Goal: Task Accomplishment & Management: Manage account settings

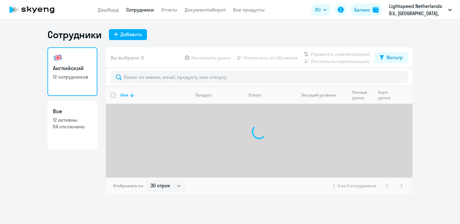
select select "30"
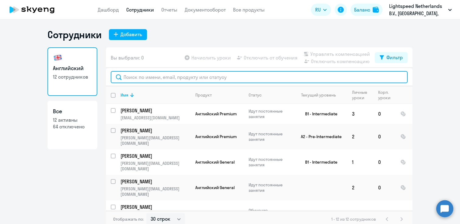
click at [166, 78] on input "text" at bounding box center [259, 77] width 297 height 12
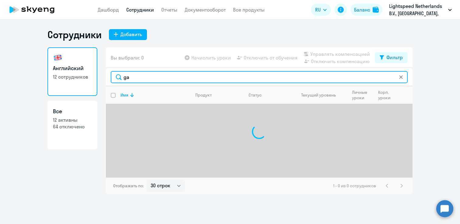
type input "g"
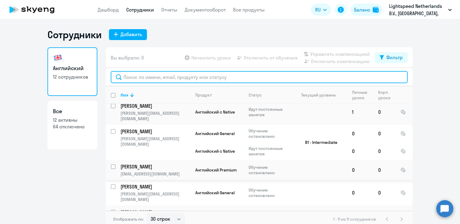
scroll to position [4, 0]
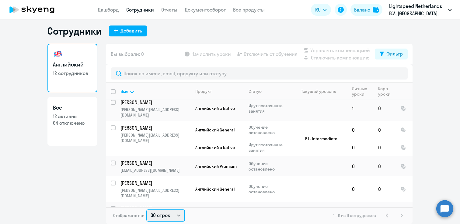
click at [171, 217] on select "30 строк 50 строк 100 строк" at bounding box center [165, 216] width 39 height 12
select select "100"
click at [146, 210] on select "30 строк 50 строк 100 строк" at bounding box center [165, 216] width 39 height 12
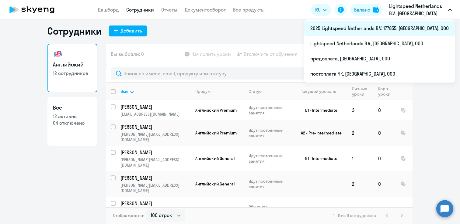
click at [417, 29] on li "2025 Lightspeed Netherlands B.V. 177855, [GEOGRAPHIC_DATA], ООО" at bounding box center [379, 28] width 151 height 15
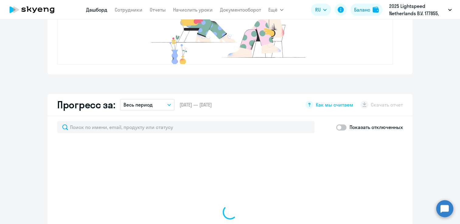
select select "30"
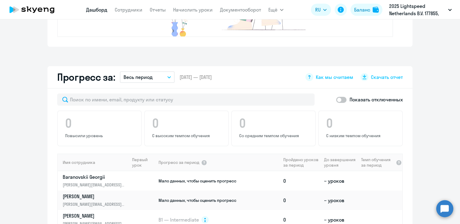
scroll to position [354, 0]
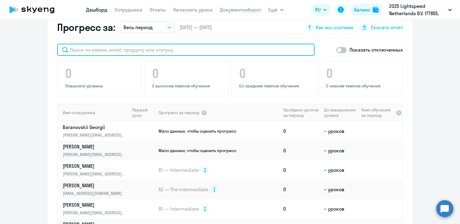
click at [154, 47] on input "text" at bounding box center [185, 50] width 257 height 12
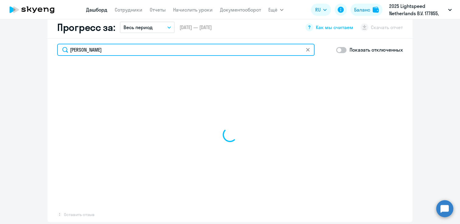
type input "galita"
select select "30"
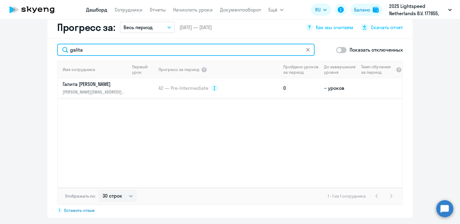
type input "galita"
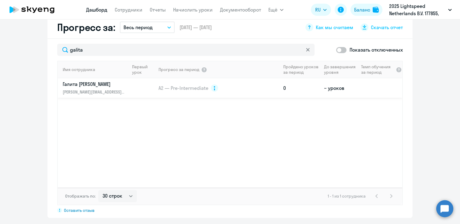
click at [88, 87] on p "Галита [PERSON_NAME]" at bounding box center [94, 84] width 63 height 7
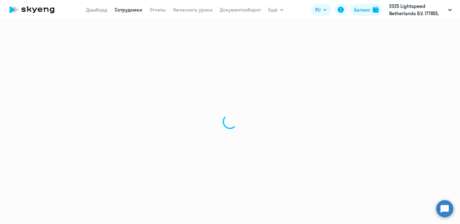
select select "english"
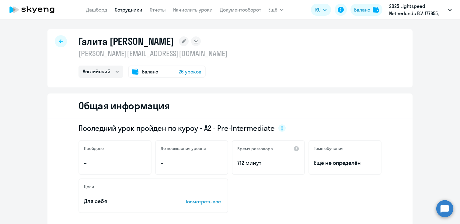
click at [186, 72] on span "26 уроков" at bounding box center [189, 71] width 23 height 7
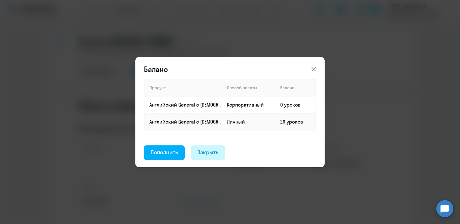
click at [210, 153] on div "Закрыть" at bounding box center [207, 153] width 21 height 8
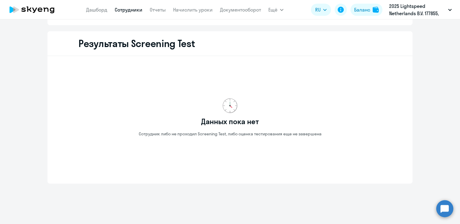
scroll to position [796, 0]
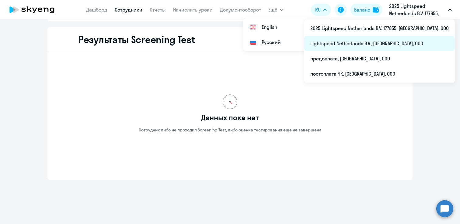
click at [371, 44] on li "Lightspeed Netherlands B.V., [GEOGRAPHIC_DATA], ООО" at bounding box center [379, 43] width 151 height 15
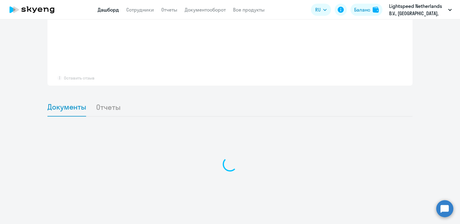
scroll to position [364, 0]
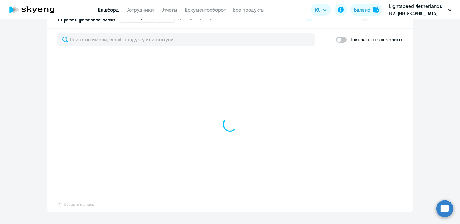
select select "30"
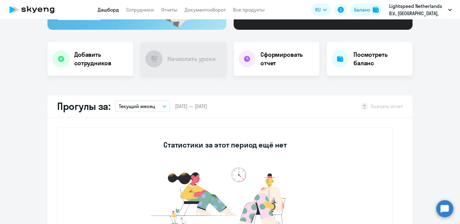
scroll to position [0, 0]
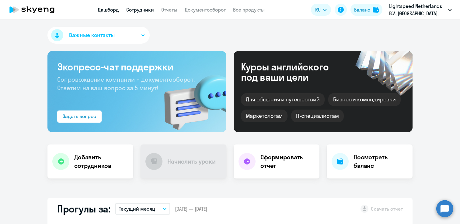
click at [141, 10] on link "Сотрудники" at bounding box center [140, 10] width 28 height 6
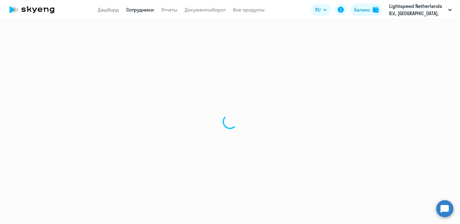
select select "30"
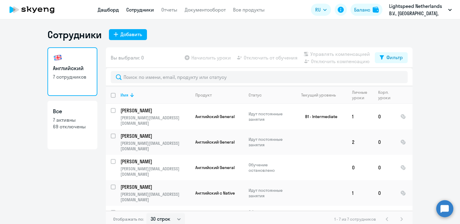
click at [110, 7] on link "Дашборд" at bounding box center [108, 10] width 21 height 6
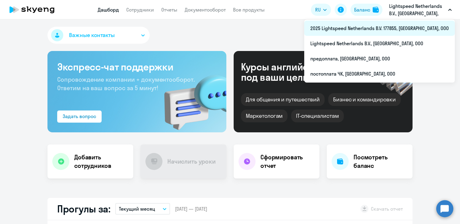
select select "30"
click at [375, 29] on li "2025 Lightspeed Netherlands B.V. 177855, [GEOGRAPHIC_DATA], ООО" at bounding box center [379, 28] width 151 height 15
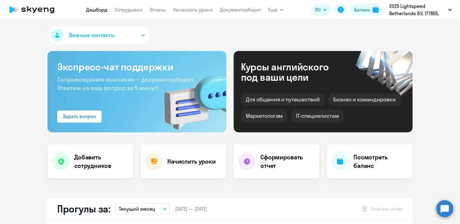
click at [132, 14] on nav "Дашборд Сотрудники Отчеты Начислить уроки Документооборот" at bounding box center [173, 10] width 175 height 12
click at [130, 10] on link "Сотрудники" at bounding box center [129, 10] width 28 height 6
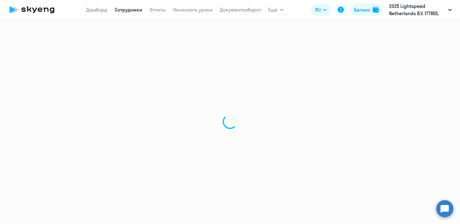
select select "30"
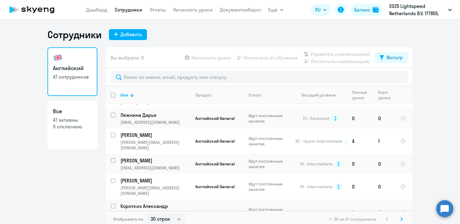
scroll to position [261, 0]
click at [111, 178] on input "select row 13053342" at bounding box center [117, 184] width 12 height 12
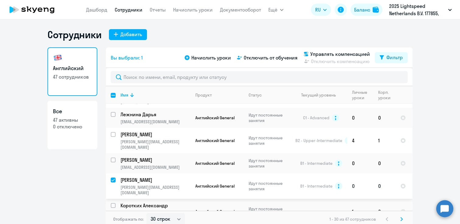
click at [111, 178] on input "deselect row 13053342" at bounding box center [117, 184] width 12 height 12
checkbox input "false"
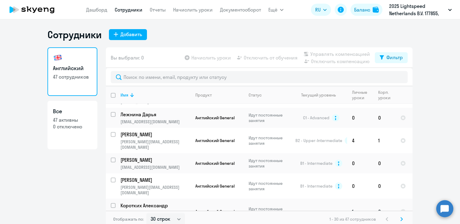
click at [143, 210] on p "[PERSON_NAME][EMAIL_ADDRESS][DOMAIN_NAME]" at bounding box center [155, 215] width 70 height 11
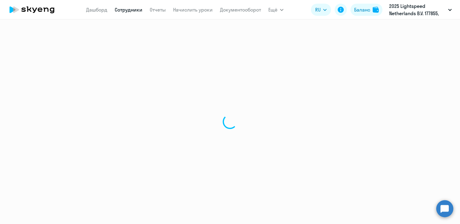
select select "english"
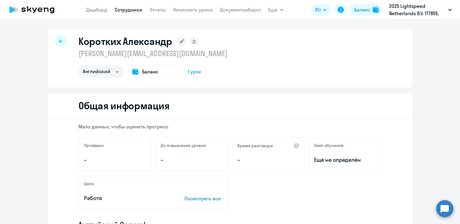
click at [153, 73] on span "Баланс" at bounding box center [150, 71] width 16 height 7
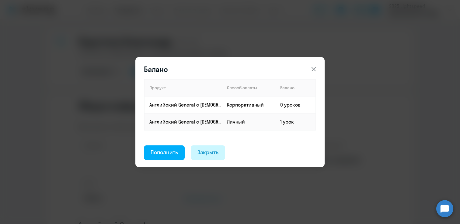
click at [215, 148] on button "Закрыть" at bounding box center [208, 153] width 35 height 15
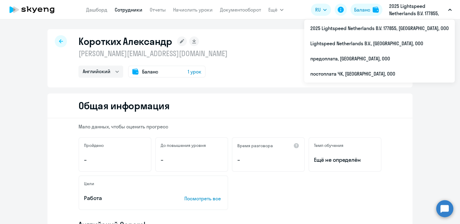
click at [403, 7] on p "2025 Lightspeed Netherlands B.V. 177855, [GEOGRAPHIC_DATA], ООО" at bounding box center [417, 9] width 57 height 15
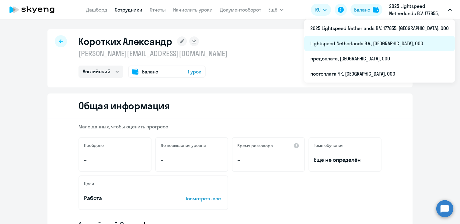
click at [394, 45] on li "Lightspeed Netherlands B.V., АЙТИ, ООО" at bounding box center [379, 43] width 151 height 15
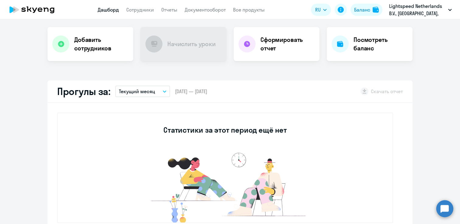
select select "30"
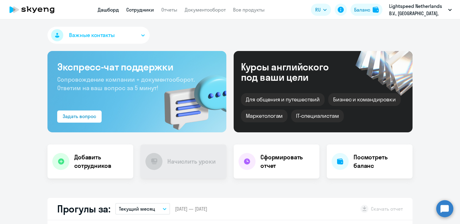
click at [141, 10] on link "Сотрудники" at bounding box center [140, 10] width 28 height 6
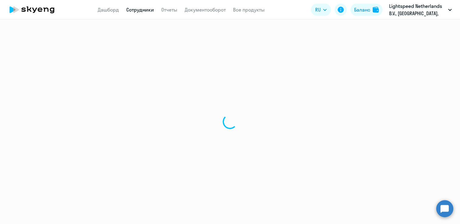
select select "30"
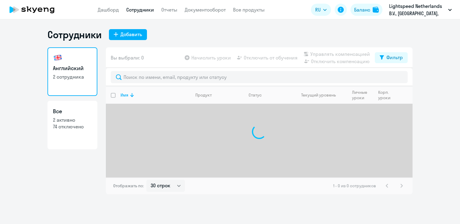
select select "30"
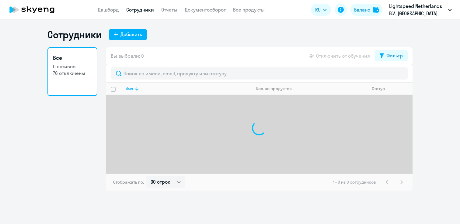
select select "30"
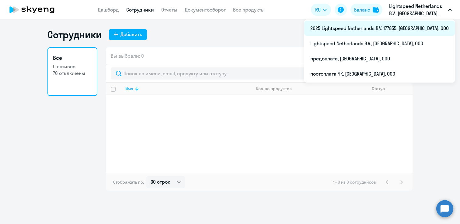
click at [398, 28] on li "2025 Lightspeed Netherlands B.V. 177855, [GEOGRAPHIC_DATA], ООО" at bounding box center [379, 28] width 151 height 15
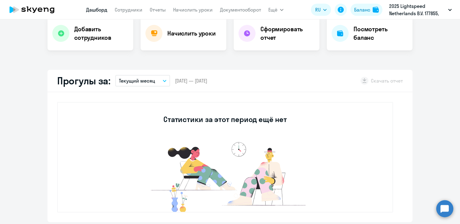
select select "30"
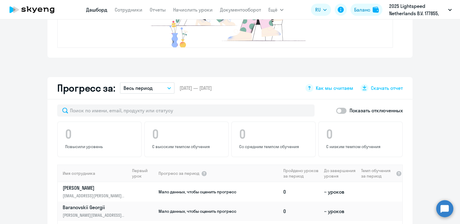
scroll to position [292, 0]
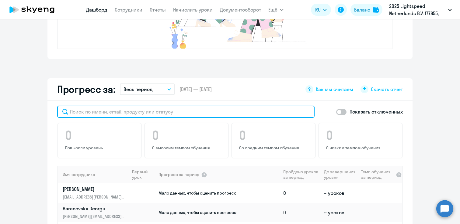
click at [135, 110] on input "text" at bounding box center [185, 112] width 257 height 12
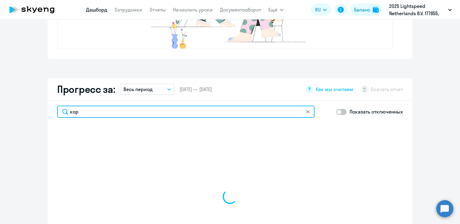
type input "коро"
select select "30"
type input "коротки"
select select "30"
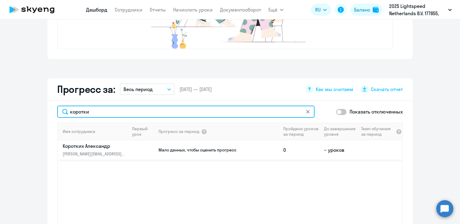
type input "коротки"
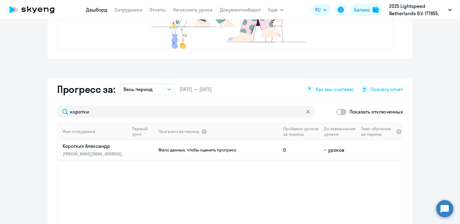
click at [95, 153] on p "[PERSON_NAME][EMAIL_ADDRESS][PERSON_NAME][DOMAIN_NAME]" at bounding box center [94, 154] width 63 height 7
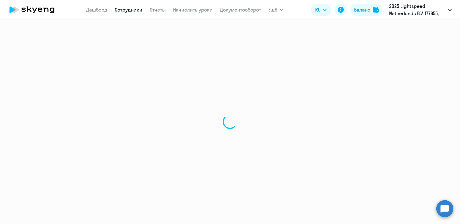
select select "english"
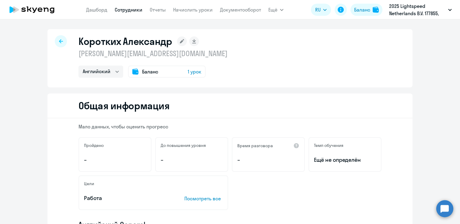
click at [60, 39] on icon at bounding box center [61, 41] width 4 height 4
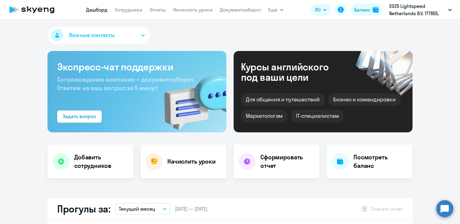
select select "30"
click at [127, 10] on link "Сотрудники" at bounding box center [129, 10] width 28 height 6
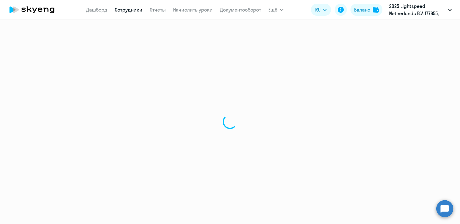
select select "30"
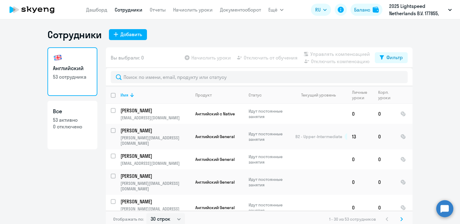
click at [112, 96] on input "deselect all" at bounding box center [117, 99] width 12 height 12
checkbox input "true"
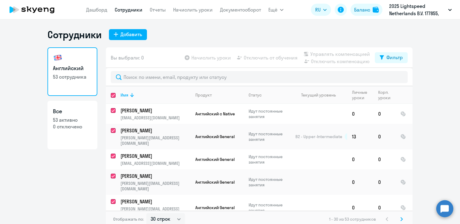
checkbox input "true"
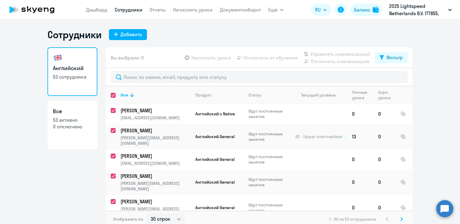
checkbox input "true"
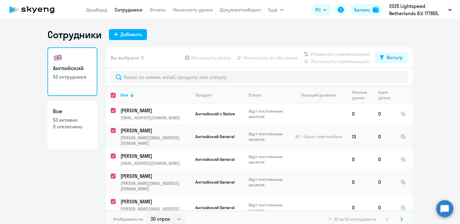
checkbox input "true"
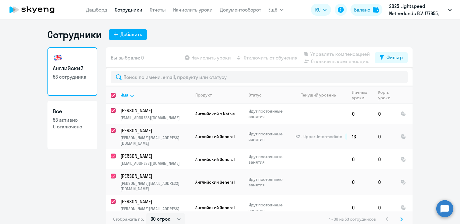
checkbox input "true"
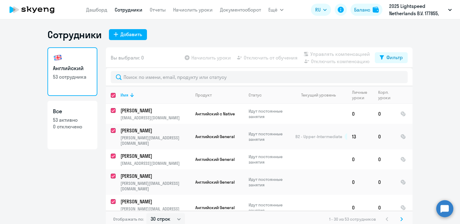
checkbox input "true"
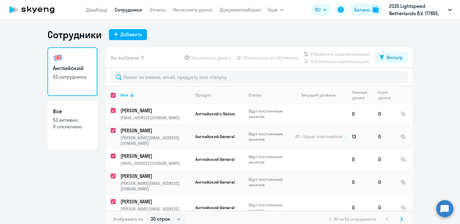
checkbox input "true"
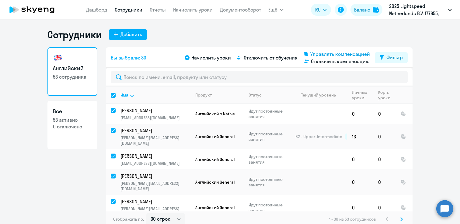
click at [326, 53] on span "Управлять компенсацией" at bounding box center [340, 53] width 60 height 7
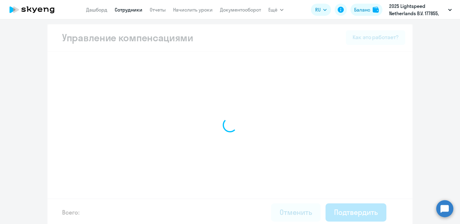
select select "MONTHLY"
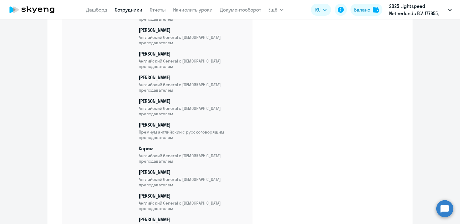
scroll to position [764, 0]
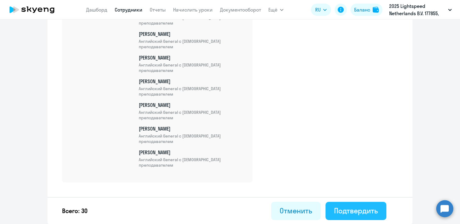
click at [349, 214] on div "Подтвердить" at bounding box center [356, 211] width 44 height 10
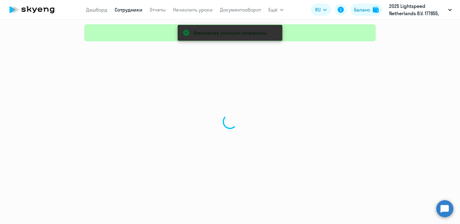
select select "30"
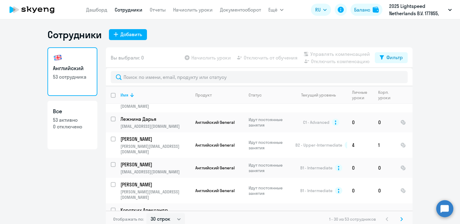
scroll to position [262, 0]
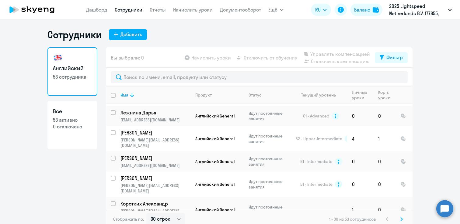
click at [112, 202] on input "select row 22426040" at bounding box center [117, 208] width 12 height 12
checkbox input "true"
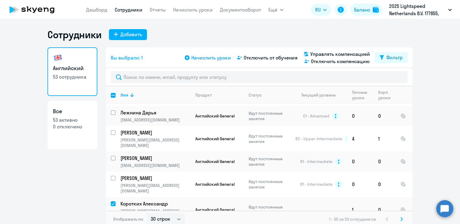
click at [209, 59] on span "Начислить уроки" at bounding box center [211, 57] width 40 height 7
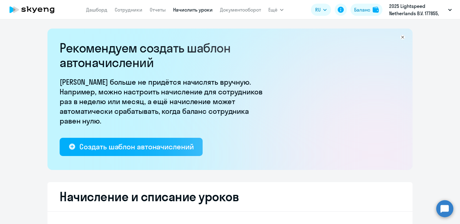
select select "10"
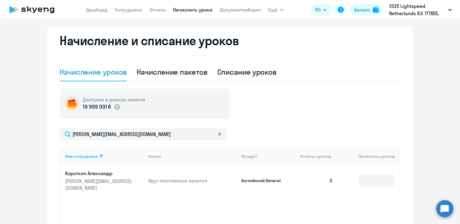
scroll to position [164, 0]
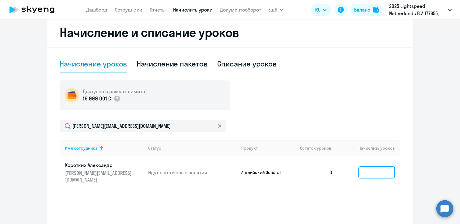
click at [376, 167] on input at bounding box center [376, 173] width 36 height 12
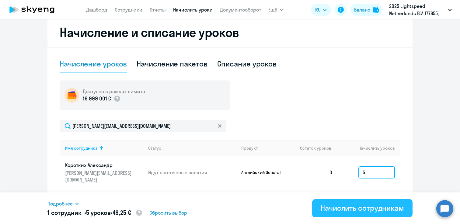
type input "5"
click at [351, 211] on div "Начислить сотрудникам" at bounding box center [361, 208] width 83 height 10
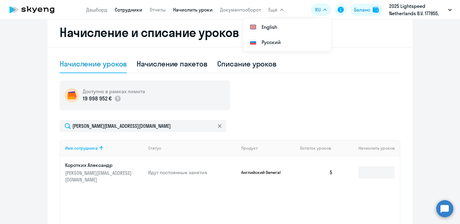
click at [126, 12] on link "Сотрудники" at bounding box center [129, 10] width 28 height 6
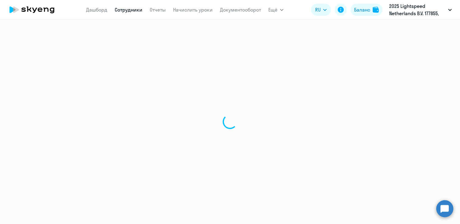
select select "30"
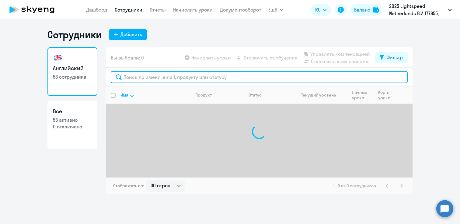
click at [133, 76] on input "text" at bounding box center [259, 77] width 297 height 12
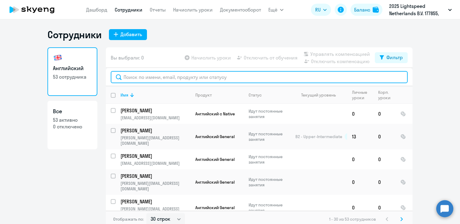
paste input "Karim Rakhimov"
type input "Karim Rakhimov"
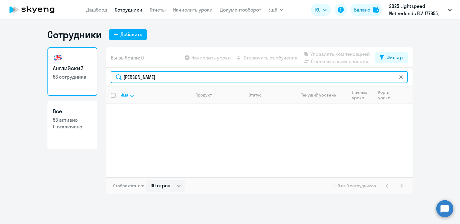
drag, startPoint x: 165, startPoint y: 78, endPoint x: 101, endPoint y: 77, distance: 64.5
click at [101, 78] on div "Английский 53 сотрудника Все 53 активно 0 отключено Вы выбрали: 0 Начислить уро…" at bounding box center [229, 120] width 365 height 147
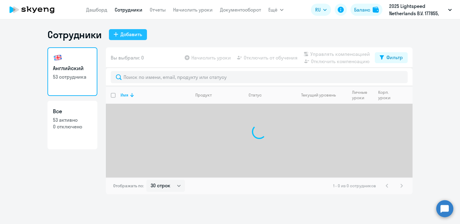
click at [122, 33] on div "Добавить" at bounding box center [131, 34] width 22 height 7
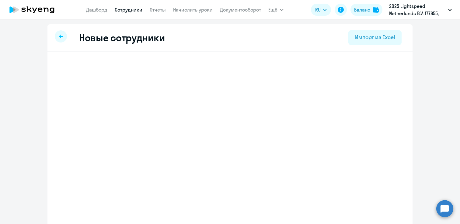
select select "english_adult_not_native_speaker"
select select "4"
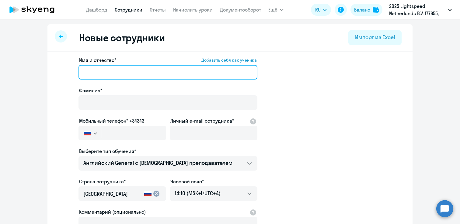
click at [146, 76] on input "Имя и отчество* Добавить себя как ученика" at bounding box center [167, 72] width 179 height 15
paste input "Karim Rakhimov"
click at [116, 73] on input "Karim Rakhimov" at bounding box center [167, 72] width 179 height 15
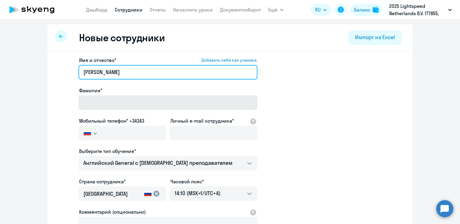
type input "Karim"
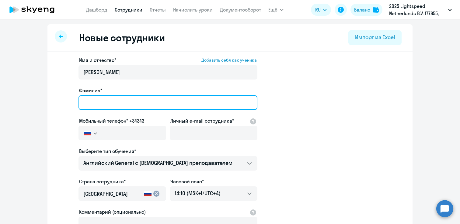
click at [94, 101] on input "Фамилия*" at bounding box center [167, 102] width 179 height 15
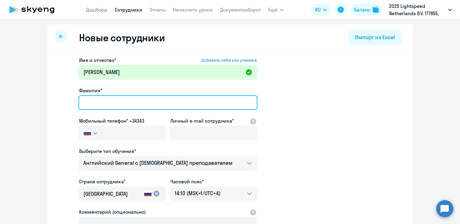
paste input "Rakhimov"
type input "Rakhimov"
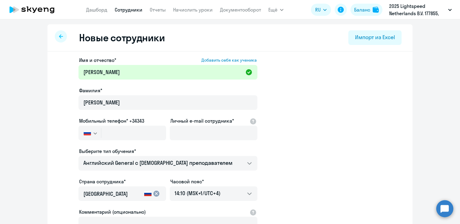
click at [88, 133] on img "button" at bounding box center [87, 133] width 7 height 5
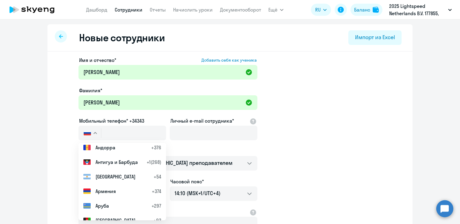
scroll to position [175, 0]
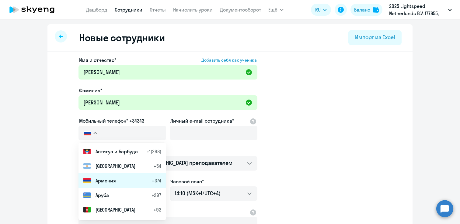
click at [113, 185] on li "Армения +374" at bounding box center [122, 181] width 88 height 15
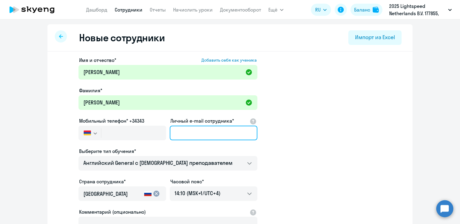
click at [191, 133] on input "Личный e-mail сотрудника*" at bounding box center [214, 133] width 88 height 15
paste input "[PERSON_NAME][EMAIL_ADDRESS][DOMAIN_NAME]"
type input "[PERSON_NAME][EMAIL_ADDRESS][DOMAIN_NAME]"
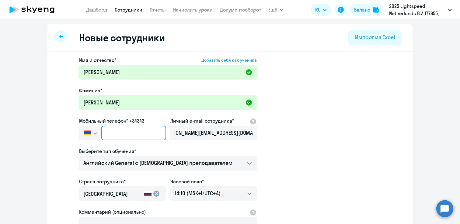
scroll to position [0, 0]
click at [116, 131] on input "text" at bounding box center [133, 133] width 65 height 15
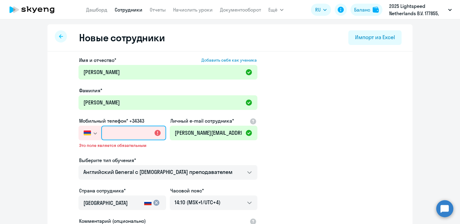
paste input "+374 91-002-801"
type input "+374 91-002-801"
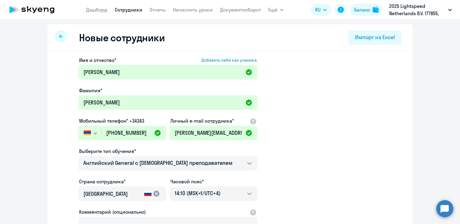
click at [325, 155] on app-new-student-form "Имя и отчество* Добавить себя как ученика Karim Фамилия* Rakhimov Мобильный тел…" at bounding box center [229, 165] width 345 height 217
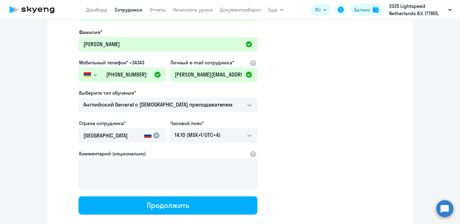
scroll to position [94, 0]
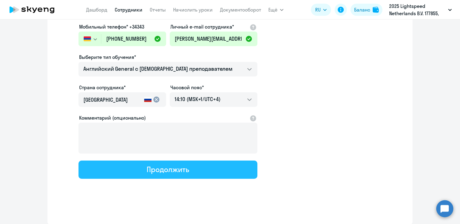
click at [140, 168] on button "Продолжить" at bounding box center [167, 170] width 179 height 18
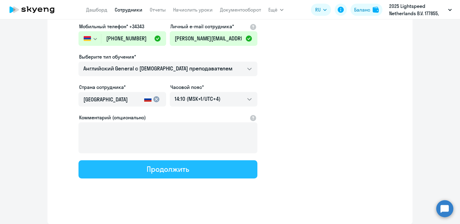
select select "english_adult_not_native_speaker"
select select "4"
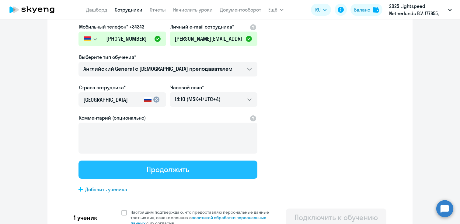
scroll to position [0, 0]
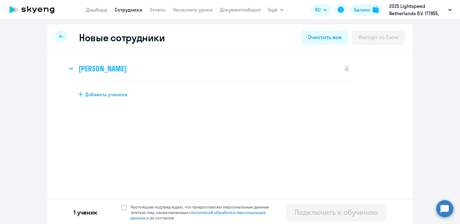
click at [156, 72] on div "Karim Rakhimov" at bounding box center [202, 69] width 269 height 24
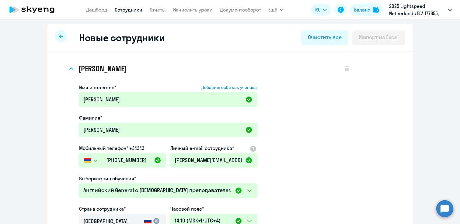
scroll to position [141, 0]
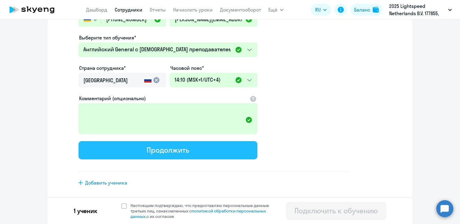
click at [173, 153] on div "Продолжить" at bounding box center [168, 150] width 42 height 10
select select "english_adult_not_native_speaker"
select select "4"
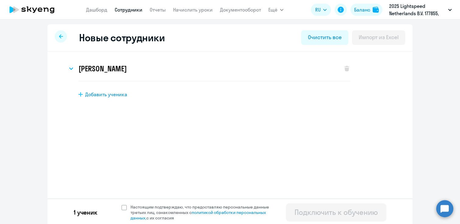
scroll to position [2, 0]
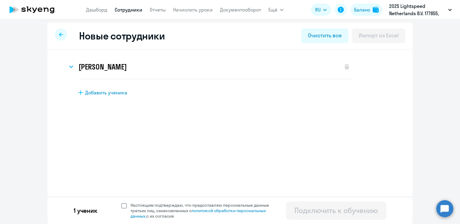
click at [154, 206] on span "Настоящим подтверждаю, что предоставляю персональные данные третьих лиц, ознако…" at bounding box center [203, 211] width 146 height 16
click at [121, 203] on input "Настоящим подтверждаю, что предоставляю персональные данные третьих лиц, ознако…" at bounding box center [121, 203] width 0 height 0
checkbox input "true"
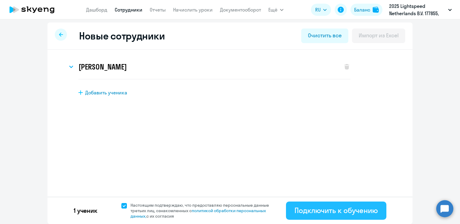
click at [354, 210] on div "Подключить к обучению" at bounding box center [335, 211] width 83 height 10
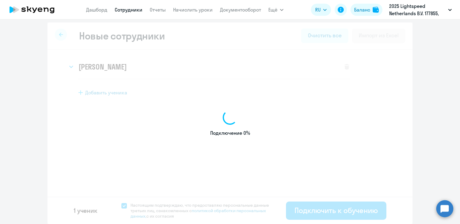
select select "english_adult_not_native_speaker"
select select "4"
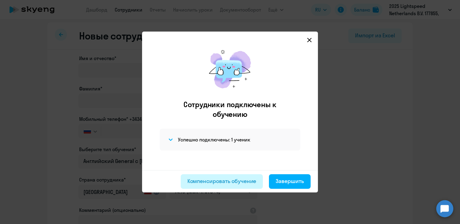
click at [237, 182] on div "Компенсировать обучение" at bounding box center [221, 182] width 69 height 8
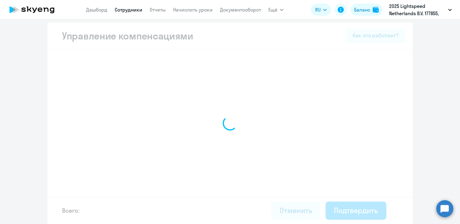
select select "MONTHLY"
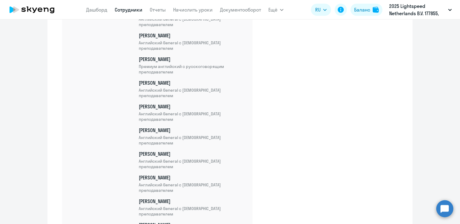
scroll to position [764, 0]
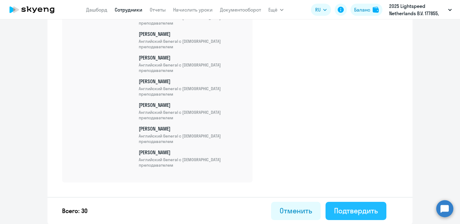
click at [339, 208] on div "Подтвердить" at bounding box center [356, 211] width 44 height 10
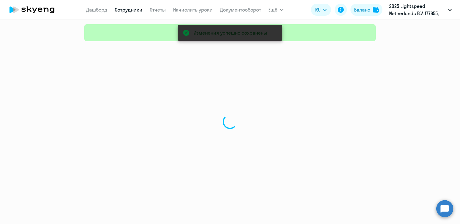
select select "30"
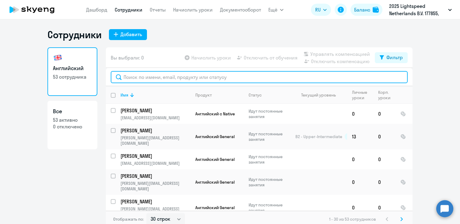
click at [217, 77] on input "text" at bounding box center [259, 77] width 297 height 12
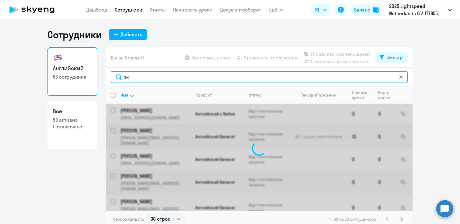
type input "п"
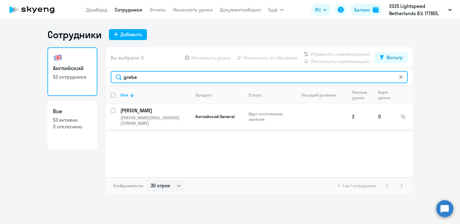
type input "grebe"
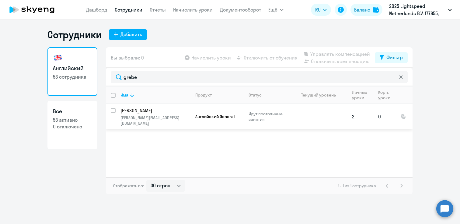
click at [112, 110] on input "select row 19514101" at bounding box center [117, 114] width 12 height 12
checkbox input "true"
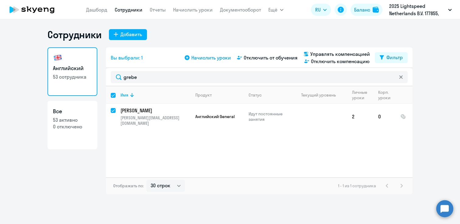
click at [209, 57] on span "Начислить уроки" at bounding box center [211, 57] width 40 height 7
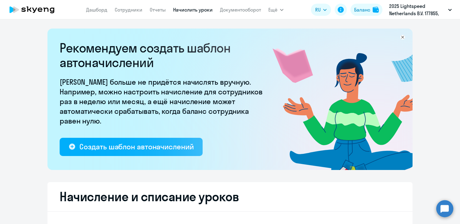
select select "10"
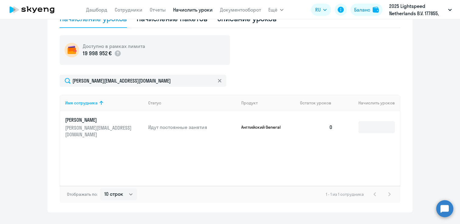
scroll to position [209, 0]
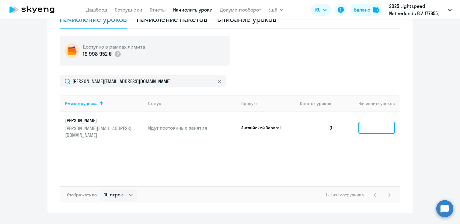
click at [371, 126] on input at bounding box center [376, 128] width 36 height 12
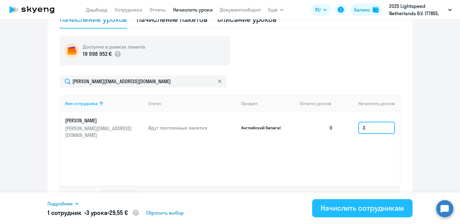
type input "3"
click at [344, 207] on div "Начислить сотрудникам" at bounding box center [361, 208] width 83 height 10
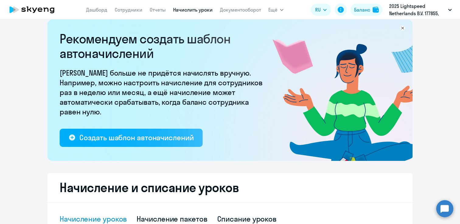
scroll to position [0, 0]
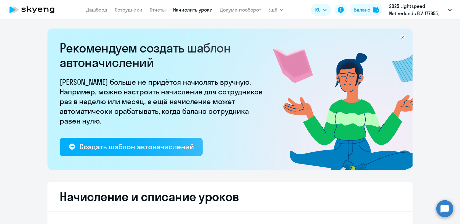
click at [129, 6] on app-menu-item-link "Сотрудники" at bounding box center [129, 10] width 28 height 8
click at [128, 9] on link "Сотрудники" at bounding box center [129, 10] width 28 height 6
select select "30"
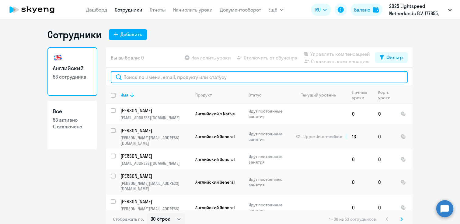
click at [151, 78] on input "text" at bounding box center [259, 77] width 297 height 12
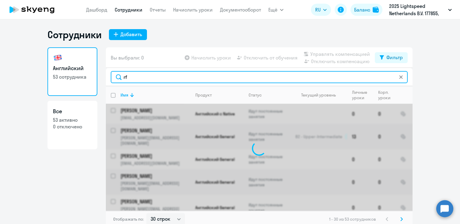
type input "r"
type input "l"
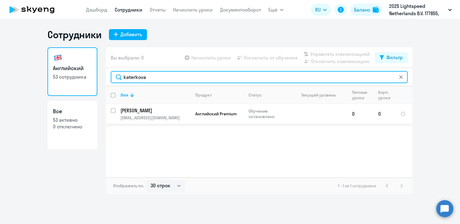
type input "katerkova"
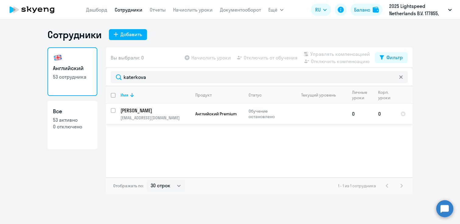
click at [147, 120] on p "[EMAIL_ADDRESS][DOMAIN_NAME]" at bounding box center [155, 117] width 70 height 5
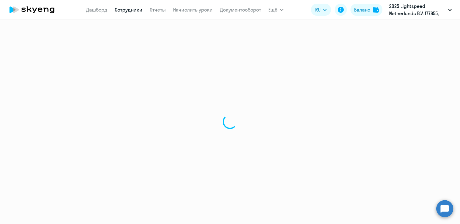
select select "english"
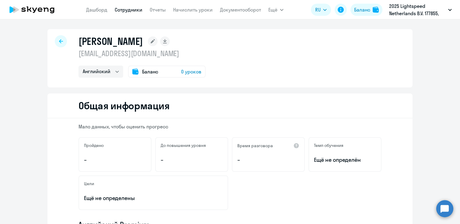
click at [192, 72] on span "0 уроков" at bounding box center [191, 71] width 20 height 7
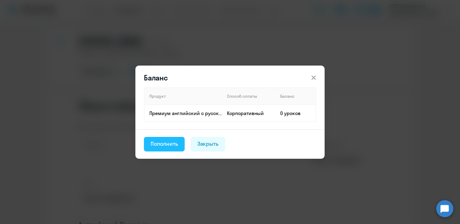
click at [169, 141] on div "Пополнить" at bounding box center [164, 144] width 27 height 8
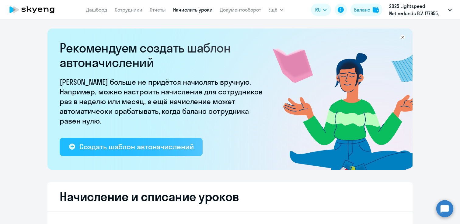
select select "10"
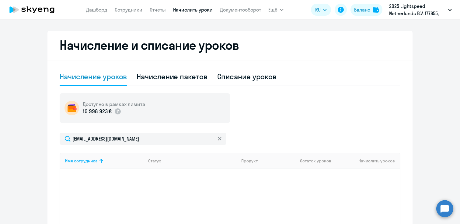
scroll to position [144, 0]
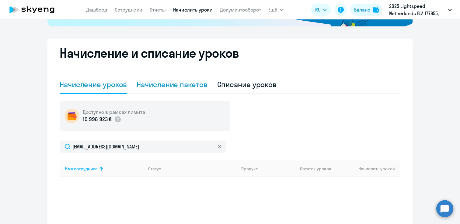
click at [189, 87] on div "Начисление пакетов" at bounding box center [172, 85] width 71 height 10
select select "10"
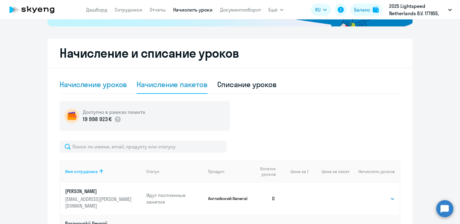
click at [107, 79] on div "Начисление уроков" at bounding box center [93, 85] width 67 height 18
select select "10"
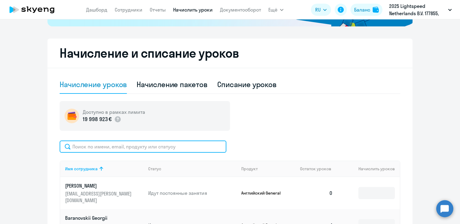
click at [199, 147] on input "text" at bounding box center [143, 147] width 167 height 12
type input "k"
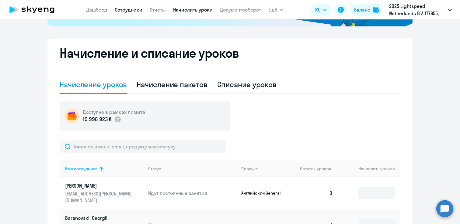
click at [124, 12] on link "Сотрудники" at bounding box center [129, 10] width 28 height 6
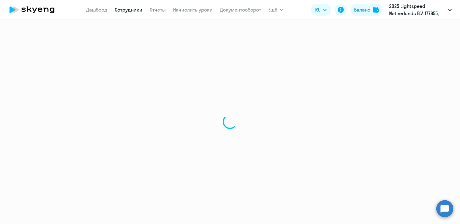
select select "30"
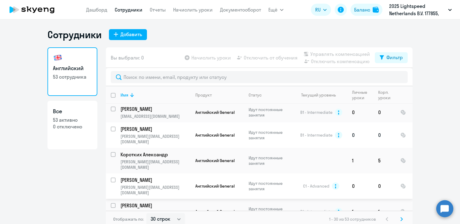
scroll to position [315, 0]
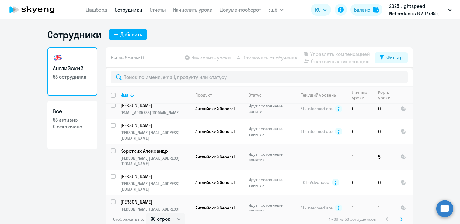
checkbox input "true"
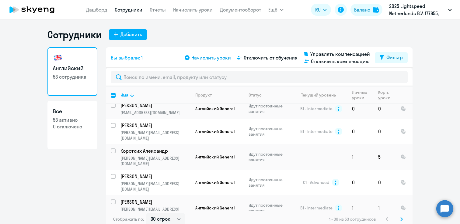
click at [212, 58] on span "Начислить уроки" at bounding box center [211, 57] width 40 height 7
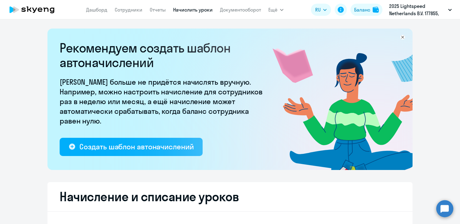
select select "10"
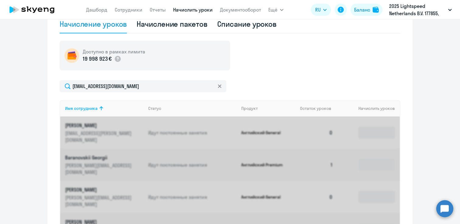
scroll to position [206, 0]
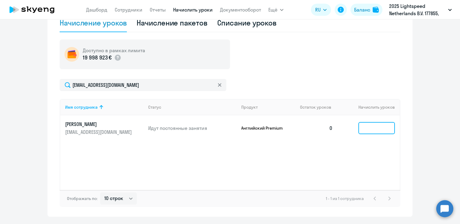
click at [377, 128] on input at bounding box center [376, 128] width 36 height 12
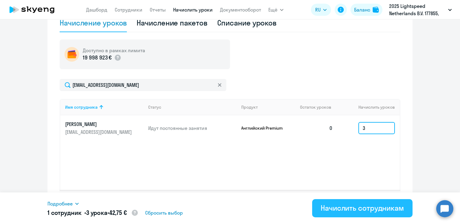
type input "3"
click at [347, 210] on div "Начислить сотрудникам" at bounding box center [361, 208] width 83 height 10
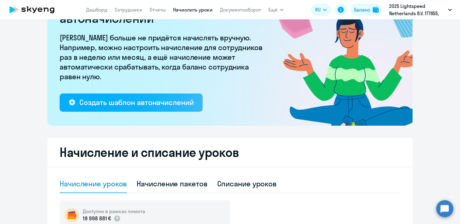
scroll to position [0, 0]
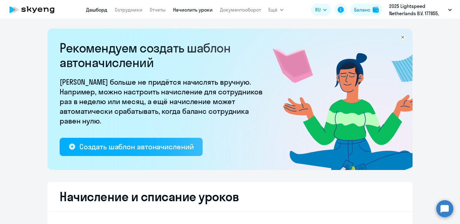
click at [93, 10] on link "Дашборд" at bounding box center [96, 10] width 21 height 6
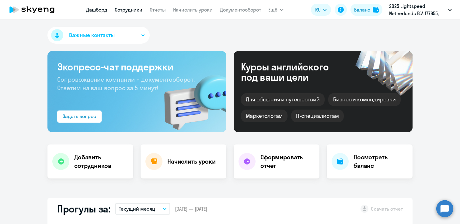
click at [131, 11] on link "Сотрудники" at bounding box center [129, 10] width 28 height 6
select select "30"
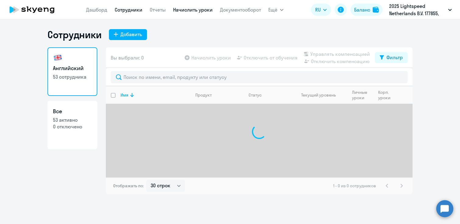
click at [183, 10] on link "Начислить уроки" at bounding box center [193, 10] width 40 height 6
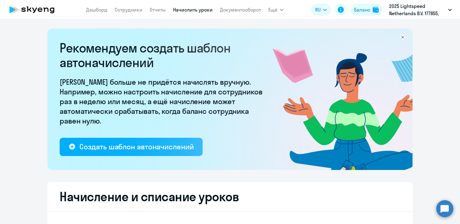
select select "10"
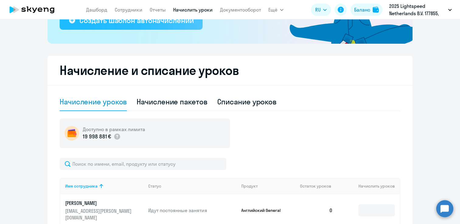
scroll to position [181, 0]
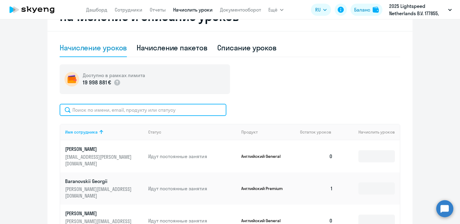
click at [90, 108] on input "text" at bounding box center [143, 110] width 167 height 12
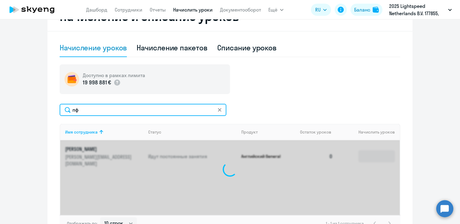
type input "п"
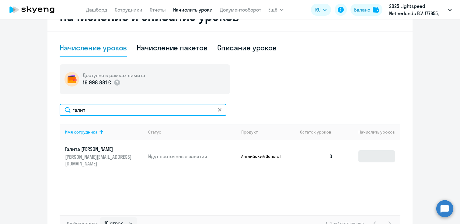
type input "галит"
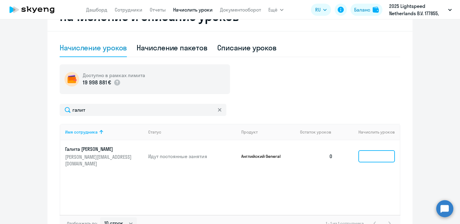
click at [364, 151] on input at bounding box center [376, 157] width 36 height 12
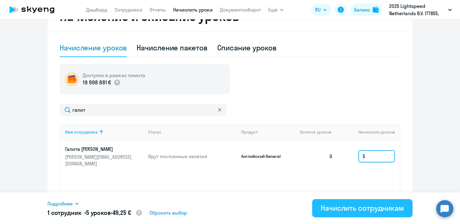
type input "5"
click at [324, 214] on button "Начислить сотрудникам" at bounding box center [362, 208] width 100 height 18
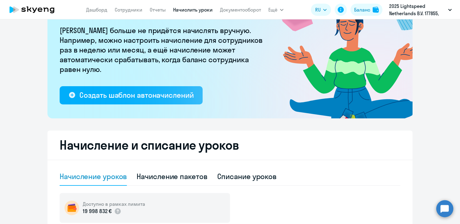
scroll to position [0, 0]
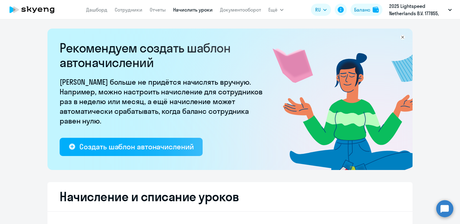
click at [97, 14] on nav "Дашборд Сотрудники Отчеты Начислить уроки Документооборот" at bounding box center [173, 10] width 175 height 12
click at [95, 9] on link "Дашборд" at bounding box center [96, 10] width 21 height 6
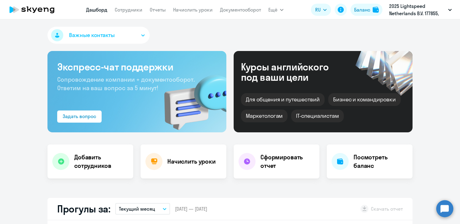
select select "30"
click at [280, 24] on link "Все продукты" at bounding box center [290, 27] width 32 height 6
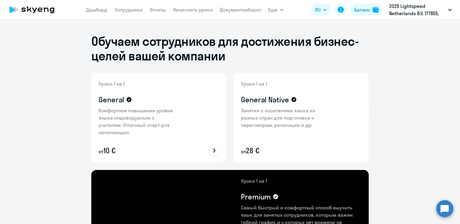
click at [215, 151] on icon at bounding box center [213, 150] width 7 height 7
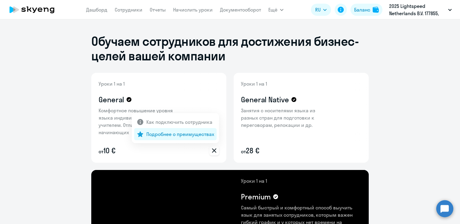
click at [178, 136] on p "Подробнее о преимуществах" at bounding box center [180, 134] width 68 height 7
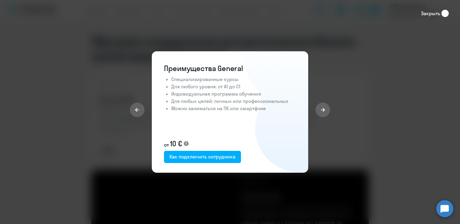
click at [447, 12] on icon at bounding box center [444, 13] width 7 height 7
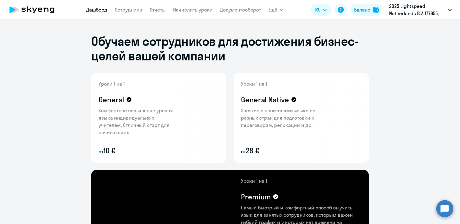
click at [100, 8] on link "Дашборд" at bounding box center [96, 10] width 21 height 6
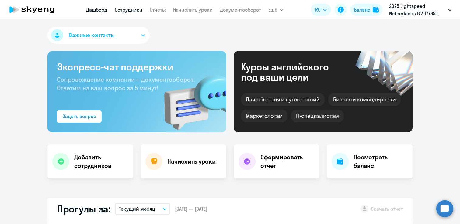
select select "30"
click at [131, 10] on link "Сотрудники" at bounding box center [129, 10] width 28 height 6
select select "30"
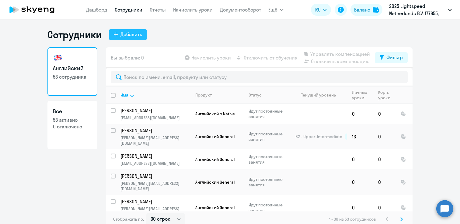
click at [130, 36] on div "Добавить" at bounding box center [131, 34] width 22 height 7
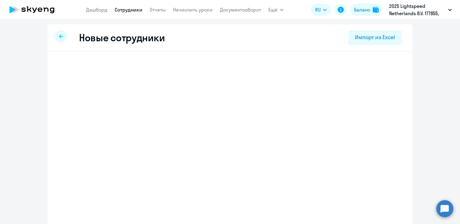
select select "english_adult_not_native_speaker"
select select "4"
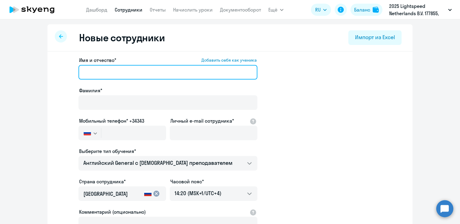
click at [103, 72] on input "Имя и отчество* Добавить себя как ученика" at bounding box center [167, 72] width 179 height 15
paste input "Tatiana Chekanova"
click at [106, 76] on input "Tatiana Chekanova" at bounding box center [167, 72] width 179 height 15
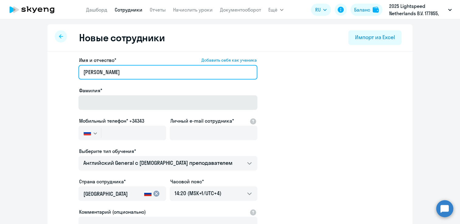
type input "Tatiana"
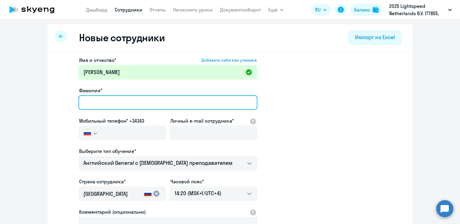
click at [103, 106] on input "Фамилия*" at bounding box center [167, 102] width 179 height 15
paste input "Chekanova"
type input "Chekanova"
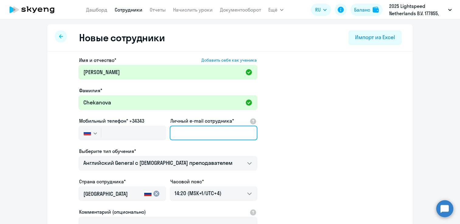
click at [208, 129] on input "Личный e-mail сотрудника*" at bounding box center [214, 133] width 88 height 15
paste input "tatiana.chekanova@lightspeedhq.com"
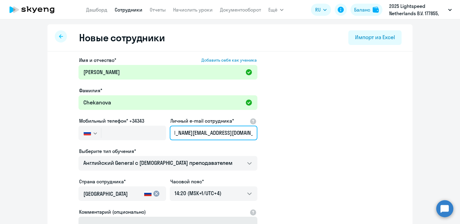
type input "tatiana.chekanova@lightspeedhq.com"
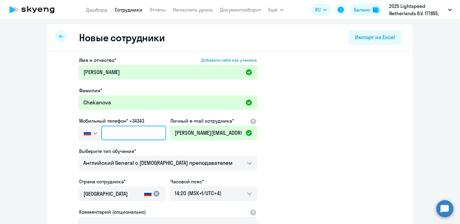
click at [119, 135] on input "text" at bounding box center [133, 133] width 65 height 15
paste input "+7 995 884-23-05"
type input "+7 995 884-23-05"
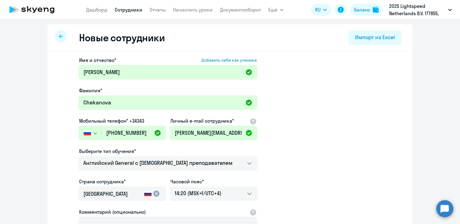
click at [334, 136] on app-new-student-form "Имя и отчество* Добавить себя как ученика Tatiana Фамилия* Chekanova Мобильный …" at bounding box center [229, 165] width 345 height 217
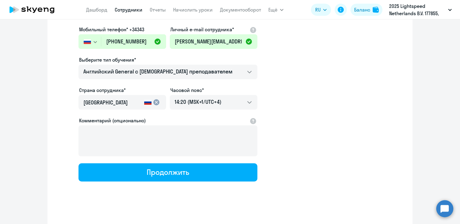
scroll to position [94, 0]
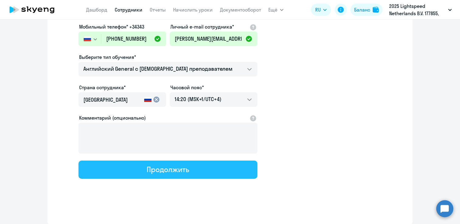
click at [174, 168] on div "Продолжить" at bounding box center [168, 170] width 42 height 10
select select "english_adult_not_native_speaker"
select select "4"
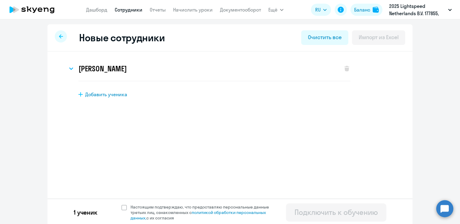
scroll to position [2, 0]
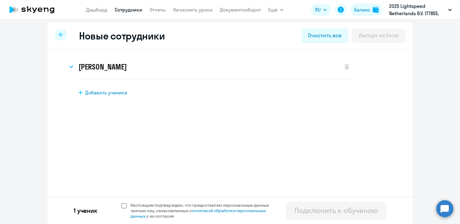
click at [124, 206] on span at bounding box center [123, 205] width 5 height 5
click at [121, 203] on input "Настоящим подтверждаю, что предоставляю персональные данные третьих лиц, ознако…" at bounding box center [121, 203] width 0 height 0
checkbox input "true"
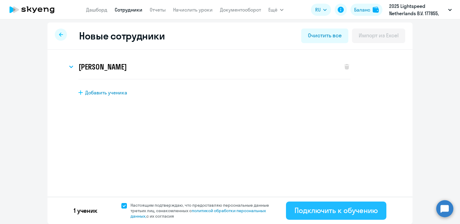
click at [341, 211] on div "Подключить к обучению" at bounding box center [335, 211] width 83 height 10
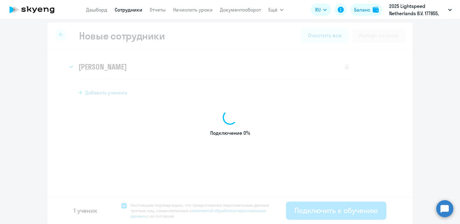
select select "english_adult_not_native_speaker"
select select "4"
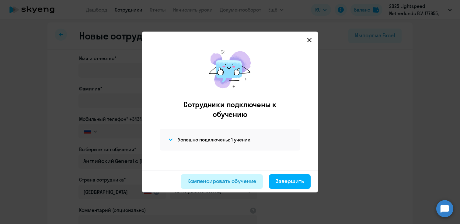
click at [241, 183] on div "Компенсировать обучение" at bounding box center [221, 182] width 69 height 8
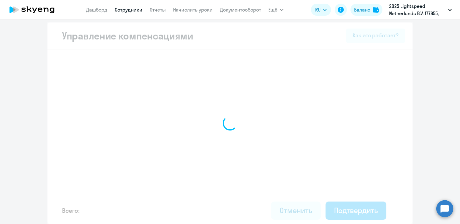
select select "MONTHLY"
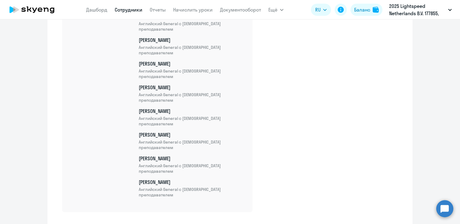
scroll to position [743, 0]
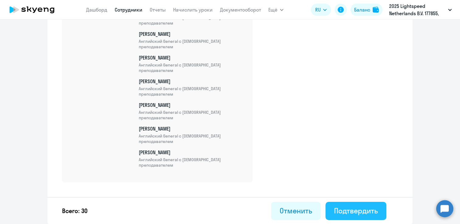
click at [356, 212] on div "Подтвердить" at bounding box center [356, 211] width 44 height 10
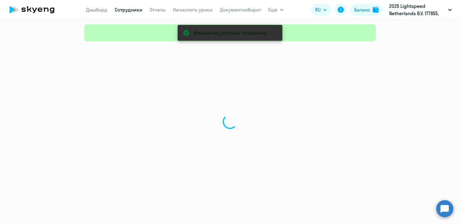
select select "30"
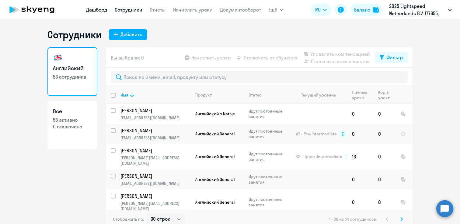
click at [103, 10] on link "Дашборд" at bounding box center [96, 10] width 21 height 6
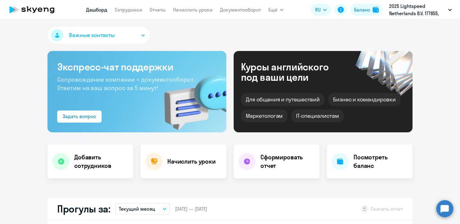
select select "30"
click at [128, 14] on nav "Дашборд Сотрудники Отчеты Начислить уроки Документооборот" at bounding box center [173, 10] width 175 height 12
click at [128, 11] on link "Сотрудники" at bounding box center [129, 10] width 28 height 6
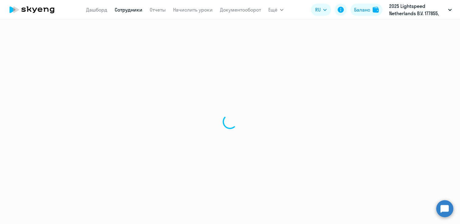
select select "30"
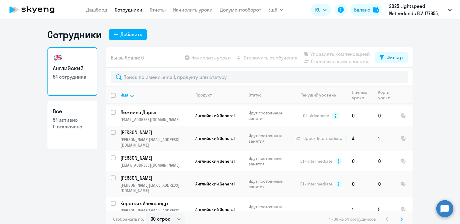
scroll to position [282, 0]
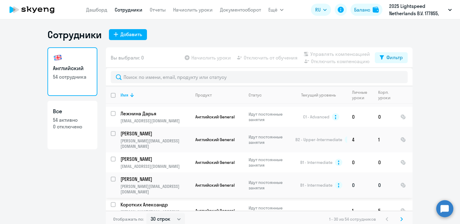
click at [113, 177] on input "select row 13053342" at bounding box center [117, 183] width 12 height 12
checkbox input "true"
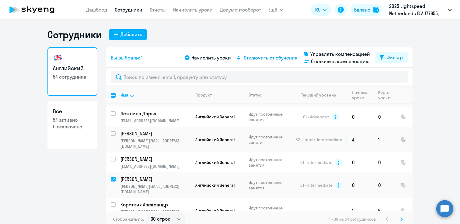
click at [263, 57] on span "Отключить от обучения" at bounding box center [271, 57] width 54 height 7
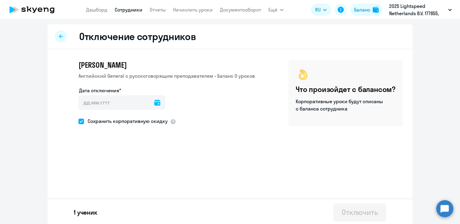
click at [154, 103] on icon at bounding box center [157, 103] width 6 height 6
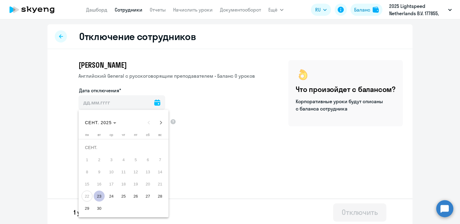
click at [98, 196] on span "23" at bounding box center [99, 196] width 11 height 11
type input "23.09.2025"
type input "23.9.2025"
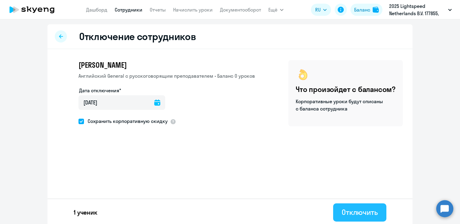
click at [348, 218] on button "Отключить" at bounding box center [359, 213] width 53 height 18
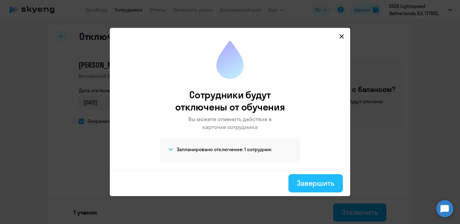
click at [319, 187] on div "Завершить" at bounding box center [315, 183] width 37 height 10
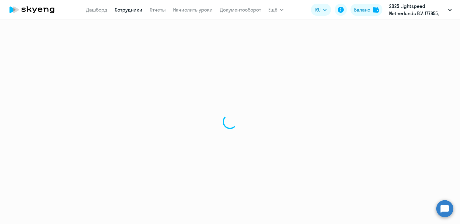
select select "30"
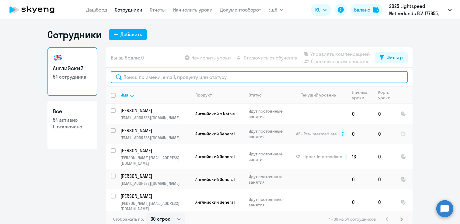
click at [156, 76] on input "text" at bounding box center [259, 77] width 297 height 12
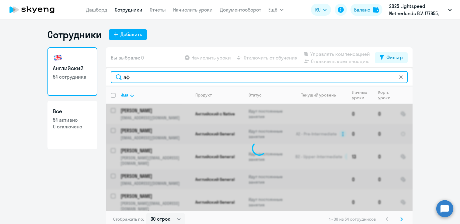
type input "л"
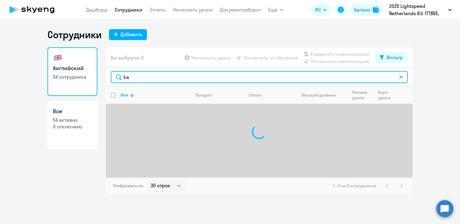
type input "k"
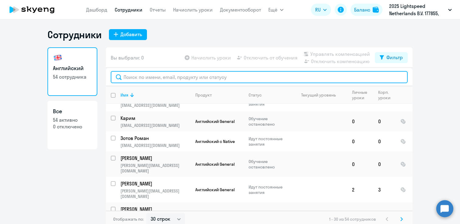
scroll to position [4, 0]
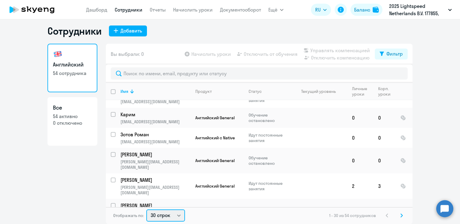
click at [168, 215] on select "30 строк 50 строк 100 строк" at bounding box center [165, 216] width 39 height 12
click at [146, 210] on select "30 строк 50 строк 100 строк" at bounding box center [165, 216] width 39 height 12
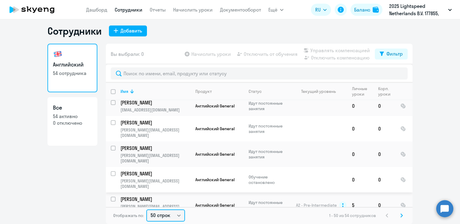
scroll to position [0, 0]
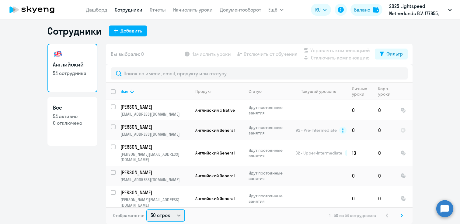
click at [158, 218] on select "30 строк 50 строк 100 строк" at bounding box center [165, 216] width 39 height 12
select select "100"
click at [146, 210] on select "30 строк 50 строк 100 строк" at bounding box center [165, 216] width 39 height 12
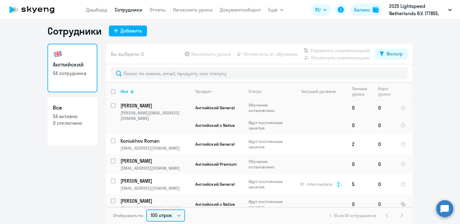
scroll to position [998, 0]
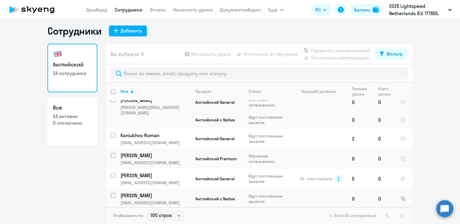
checkbox input "true"
click at [337, 58] on app-table-action-button "Отключить компенсацию" at bounding box center [336, 57] width 68 height 7
click at [339, 50] on span "Управлять компенсацией" at bounding box center [340, 50] width 60 height 7
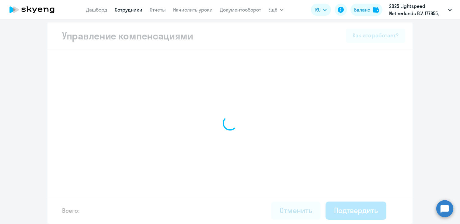
scroll to position [2, 0]
select select "MONTHLY"
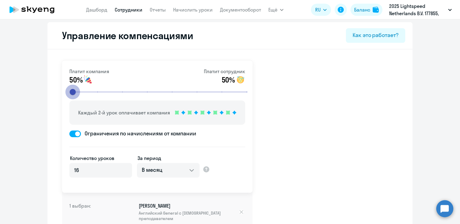
click at [73, 93] on input "range" at bounding box center [159, 91] width 189 height 13
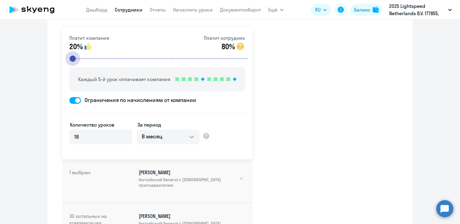
scroll to position [0, 0]
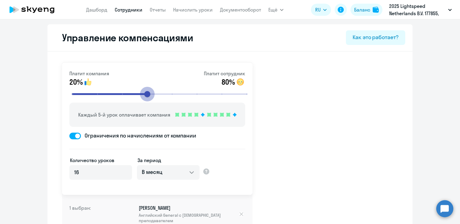
type input "4"
click at [147, 93] on input "range" at bounding box center [159, 94] width 189 height 13
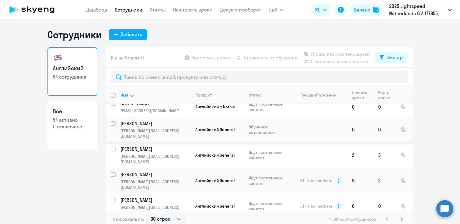
scroll to position [4, 0]
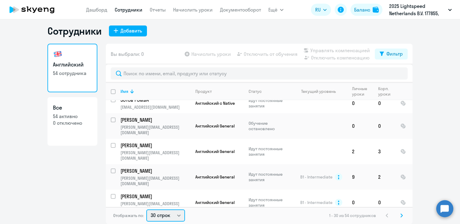
click at [162, 220] on select "30 строк 50 строк 100 строк" at bounding box center [165, 216] width 39 height 12
select select "100"
click at [146, 210] on select "30 строк 50 строк 100 строк" at bounding box center [165, 216] width 39 height 12
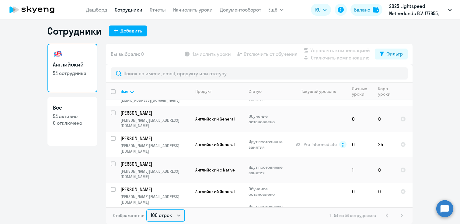
scroll to position [998, 0]
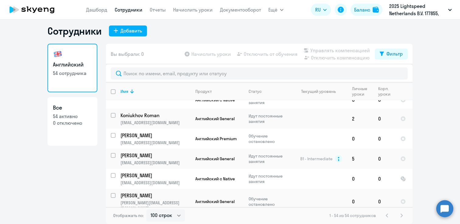
checkbox input "true"
click at [277, 54] on span "Отключить от обучения" at bounding box center [271, 53] width 54 height 7
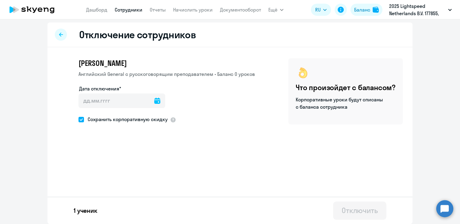
click at [154, 103] on icon at bounding box center [157, 101] width 6 height 6
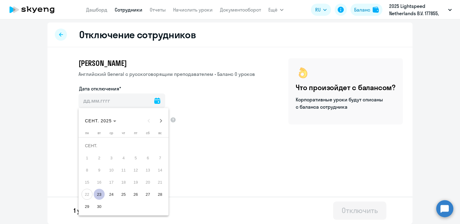
click at [95, 195] on span "23" at bounding box center [99, 194] width 11 height 11
type input "23.09.2025"
type input "23.9.2025"
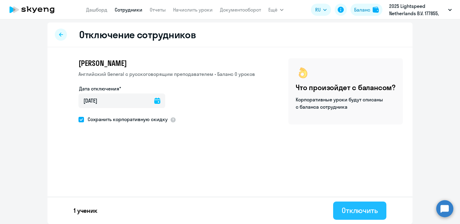
click at [350, 215] on div "Отключить" at bounding box center [359, 211] width 36 height 10
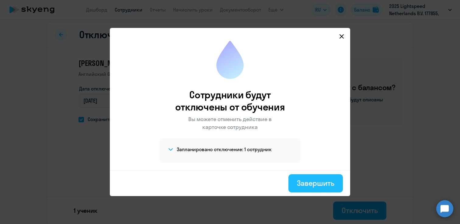
click at [320, 181] on div "Завершить" at bounding box center [315, 183] width 37 height 10
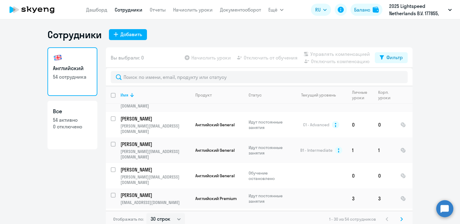
scroll to position [490, 0]
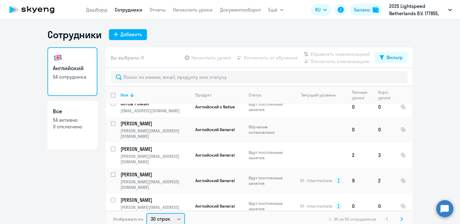
click at [158, 222] on select "30 строк 50 строк 100 строк" at bounding box center [165, 219] width 39 height 12
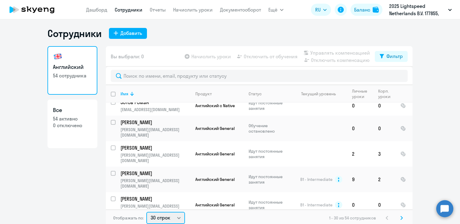
select select "100"
click at [146, 212] on select "30 строк 50 строк 100 строк" at bounding box center [165, 218] width 39 height 12
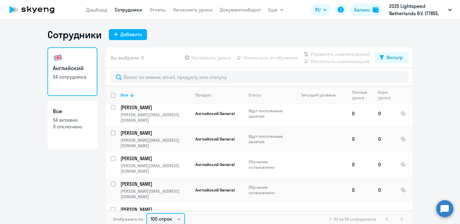
scroll to position [0, 0]
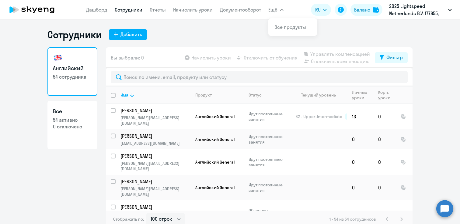
drag, startPoint x: 156, startPoint y: 10, endPoint x: 158, endPoint y: 15, distance: 5.2
click at [156, 10] on link "Отчеты" at bounding box center [158, 10] width 16 height 6
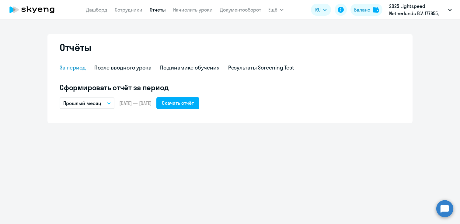
click at [81, 104] on p "Прошлый месяц" at bounding box center [82, 103] width 38 height 7
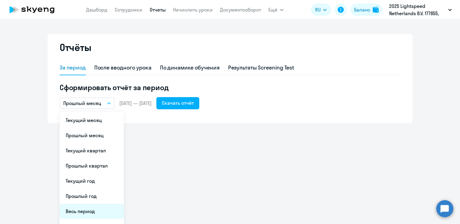
click at [88, 212] on li "Весь период" at bounding box center [92, 211] width 64 height 15
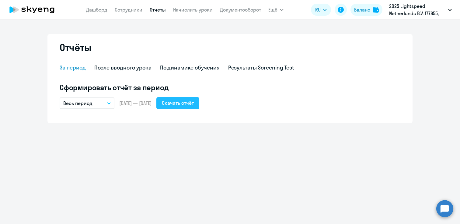
click at [194, 106] on div "Скачать отчёт" at bounding box center [178, 102] width 32 height 7
click at [96, 103] on button "Весь период" at bounding box center [87, 104] width 55 height 12
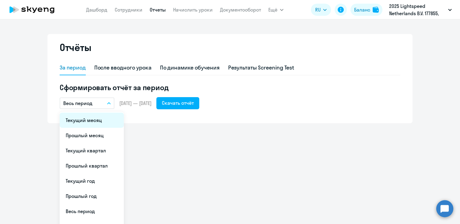
click at [89, 120] on li "Текущий месяц" at bounding box center [92, 120] width 64 height 15
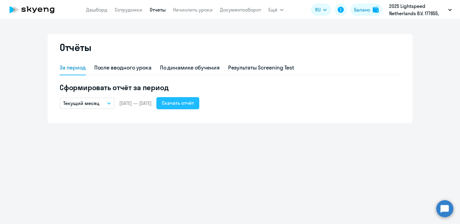
click at [194, 104] on div "Скачать отчёт" at bounding box center [178, 102] width 32 height 7
click at [126, 7] on link "Сотрудники" at bounding box center [129, 10] width 28 height 6
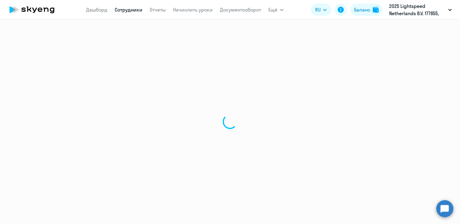
select select "30"
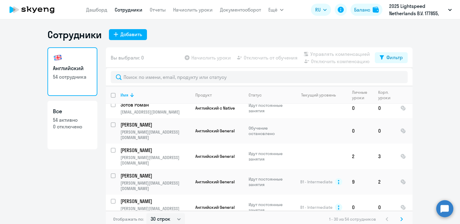
scroll to position [490, 0]
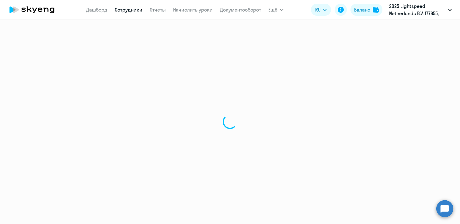
select select "english"
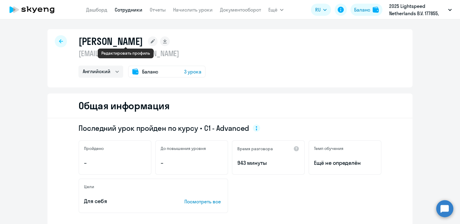
click at [151, 41] on icon at bounding box center [153, 41] width 4 height 4
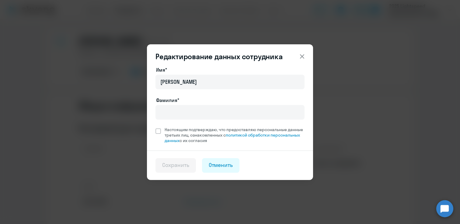
click at [302, 55] on icon at bounding box center [301, 56] width 7 height 7
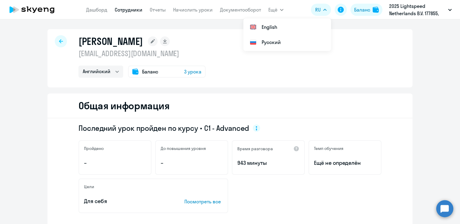
click at [135, 9] on link "Сотрудники" at bounding box center [129, 10] width 28 height 6
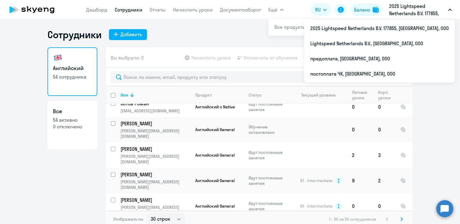
scroll to position [4, 0]
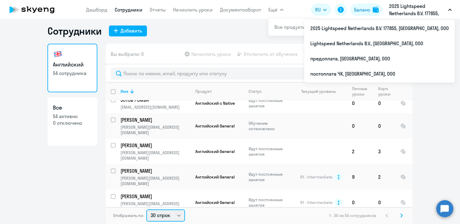
click at [172, 218] on select "30 строк 50 строк 100 строк" at bounding box center [165, 216] width 39 height 12
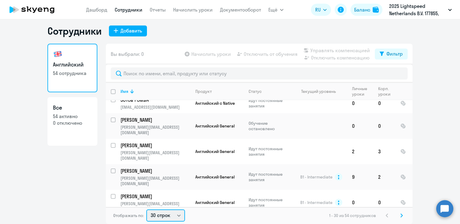
select select "100"
click at [146, 210] on select "30 строк 50 строк 100 строк" at bounding box center [165, 216] width 39 height 12
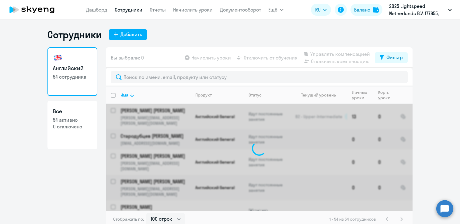
select select "100"
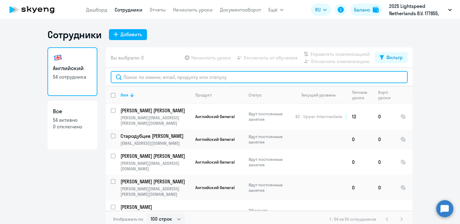
click at [151, 78] on input "text" at bounding box center [259, 77] width 297 height 12
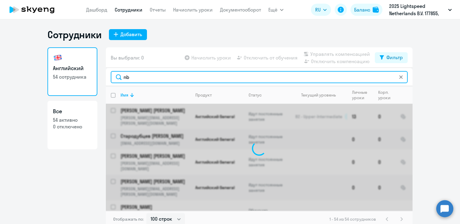
type input "n"
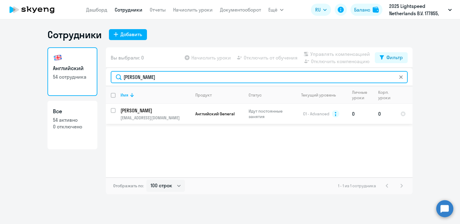
type input "tim"
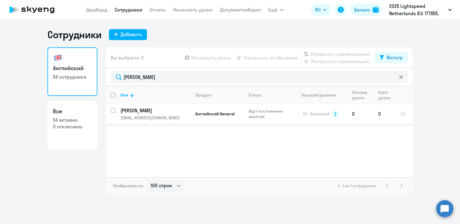
click at [113, 110] on input "select row 20432120" at bounding box center [117, 114] width 12 height 12
checkbox input "true"
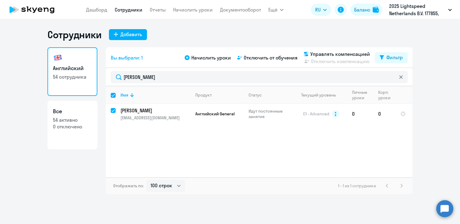
click at [324, 62] on app-table-action-button "Отключить компенсацию" at bounding box center [336, 61] width 68 height 7
click at [263, 59] on span "Отключить от обучения" at bounding box center [271, 57] width 54 height 7
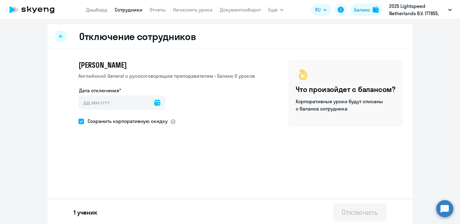
click at [154, 102] on icon at bounding box center [157, 103] width 6 height 6
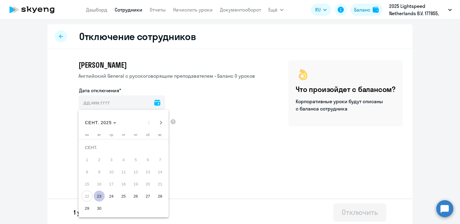
click at [100, 200] on span "23" at bounding box center [99, 196] width 11 height 11
type input "23.09.2025"
type input "23.9.2025"
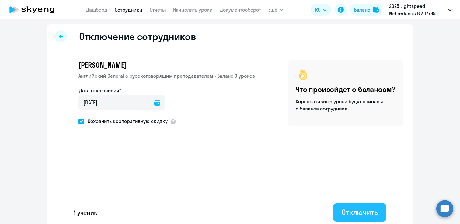
click at [360, 211] on div "Отключить" at bounding box center [359, 213] width 36 height 10
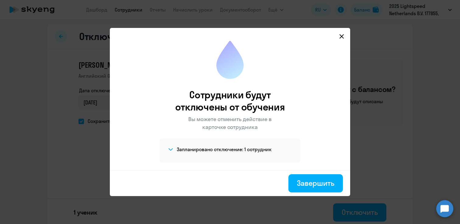
click at [307, 173] on div "Завершить" at bounding box center [230, 183] width 240 height 26
click at [306, 189] on button "Завершить" at bounding box center [315, 184] width 54 height 18
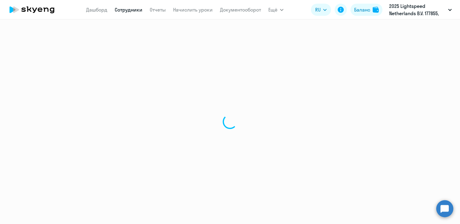
select select "30"
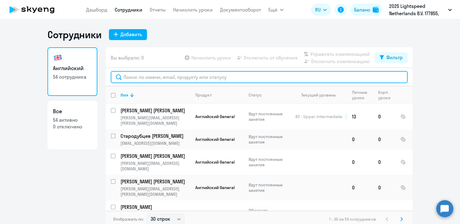
click at [123, 78] on input "text" at bounding box center [259, 77] width 297 height 12
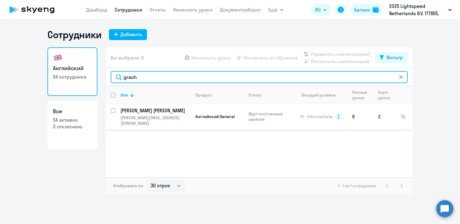
type input "grach"
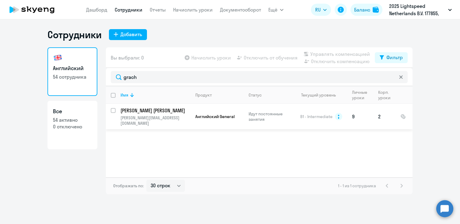
click at [144, 110] on p "[PERSON_NAME]" at bounding box center [154, 110] width 69 height 7
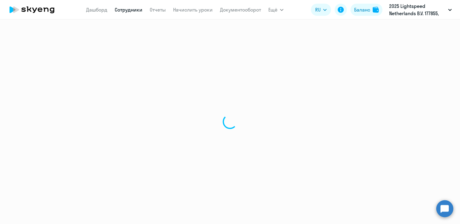
select select "english"
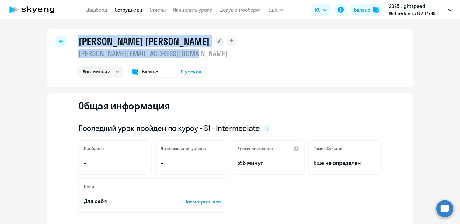
drag, startPoint x: 214, startPoint y: 57, endPoint x: 59, endPoint y: 50, distance: 155.2
click at [59, 50] on div "Грачева Татьяна tatiana.gracheva@lightspeedhq.com Английский Баланс 11 уроков" at bounding box center [229, 58] width 365 height 58
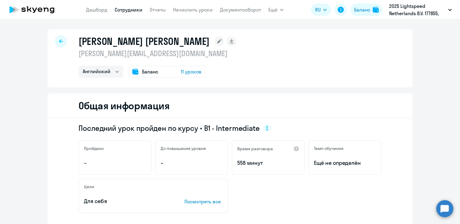
click at [75, 55] on div "Грачева Татьяна tatiana.gracheva@lightspeedhq.com Английский Баланс 11 уроков" at bounding box center [229, 58] width 365 height 58
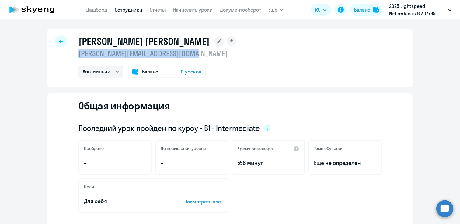
drag, startPoint x: 79, startPoint y: 54, endPoint x: 215, endPoint y: 56, distance: 136.2
click at [215, 56] on div "Грачева Татьяна tatiana.gracheva@lightspeedhq.com Английский Баланс 11 уроков" at bounding box center [229, 58] width 365 height 58
copy p "[PERSON_NAME][EMAIL_ADDRESS][DOMAIN_NAME]"
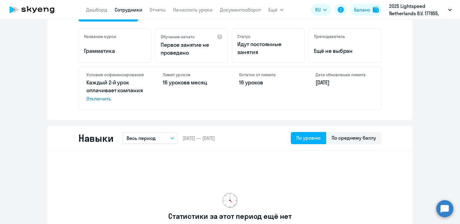
scroll to position [223, 0]
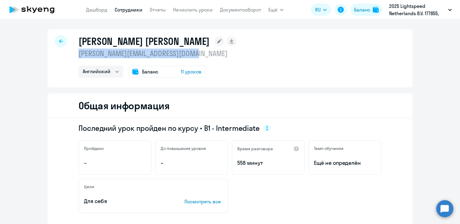
select select "30"
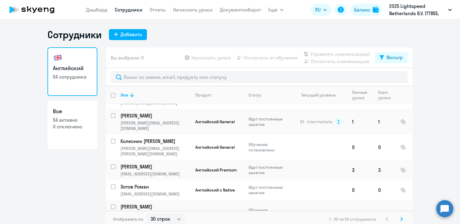
scroll to position [399, 0]
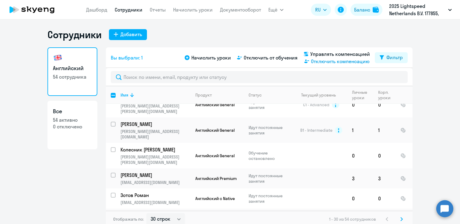
click at [328, 61] on span "Отключить компенсацию" at bounding box center [340, 61] width 59 height 7
checkbox input "false"
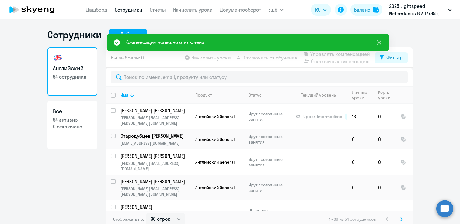
click at [380, 42] on icon at bounding box center [378, 42] width 7 height 7
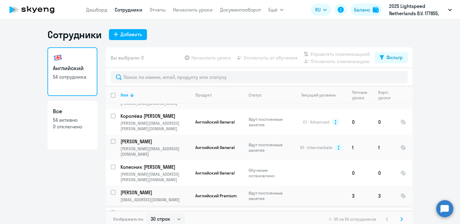
scroll to position [382, 0]
checkbox input "true"
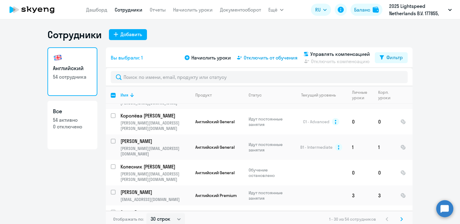
click at [281, 57] on span "Отключить от обучения" at bounding box center [271, 57] width 54 height 7
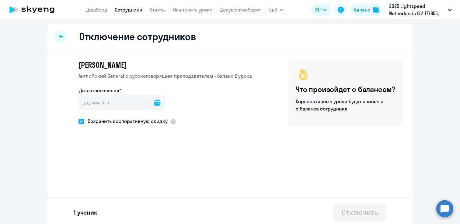
click at [154, 102] on icon at bounding box center [157, 103] width 6 height 6
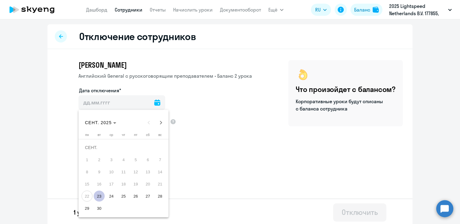
click at [99, 196] on span "23" at bounding box center [99, 196] width 11 height 11
type input "23.09.2025"
type input "23.9.2025"
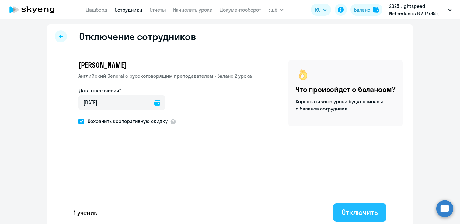
click at [354, 207] on button "Отключить" at bounding box center [359, 213] width 53 height 18
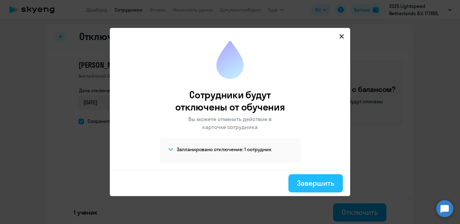
drag, startPoint x: 312, startPoint y: 184, endPoint x: 289, endPoint y: 128, distance: 59.7
click at [311, 183] on div "Завершить" at bounding box center [315, 183] width 37 height 10
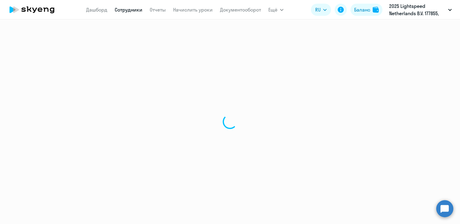
select select "30"
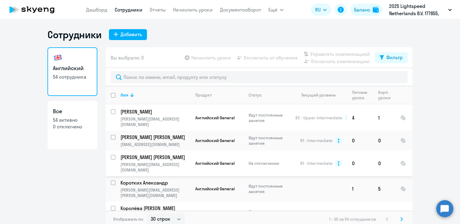
scroll to position [293, 0]
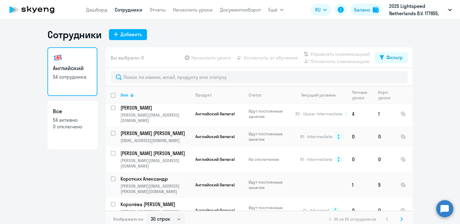
checkbox input "true"
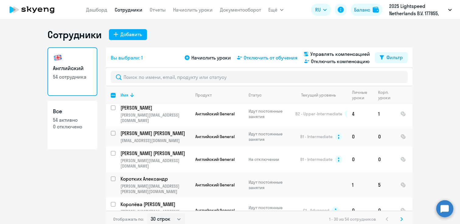
click at [278, 59] on span "Отключить от обучения" at bounding box center [271, 57] width 54 height 7
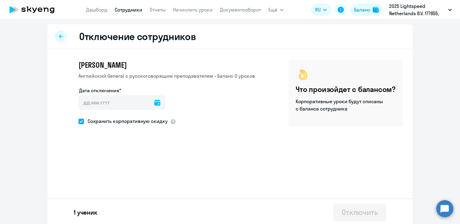
click at [154, 105] on icon at bounding box center [157, 103] width 6 height 6
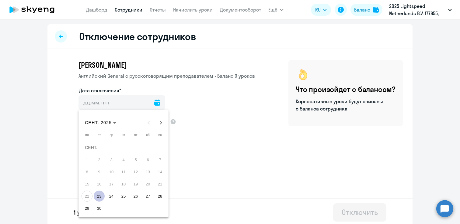
click at [99, 197] on span "23" at bounding box center [99, 196] width 11 height 11
type input "23.09.2025"
type input "23.9.2025"
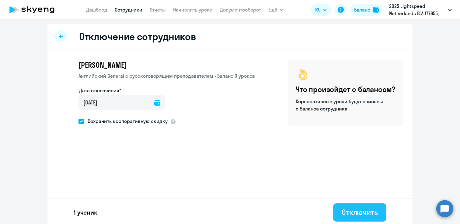
click at [351, 209] on div "Отключить" at bounding box center [359, 213] width 36 height 10
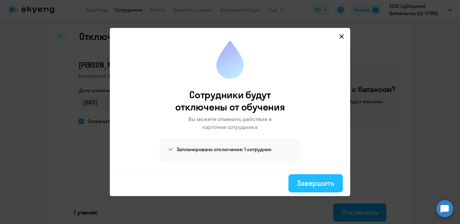
click at [297, 185] on div "Завершить" at bounding box center [315, 183] width 37 height 10
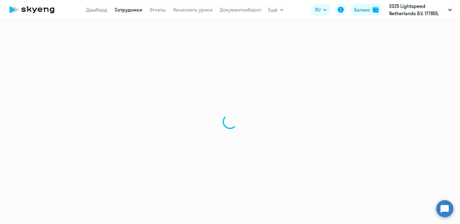
select select "30"
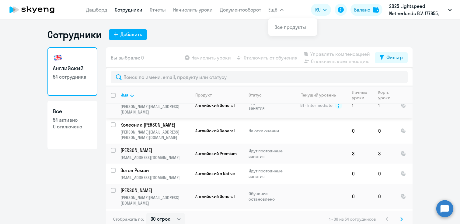
scroll to position [490, 0]
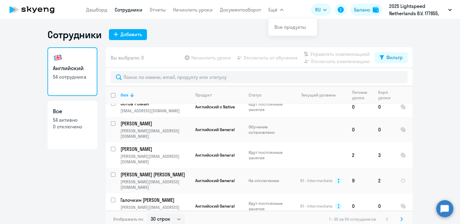
checkbox input "true"
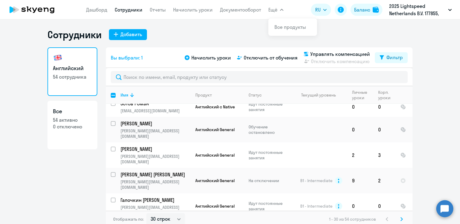
click at [367, 22] on div "Сотрудники Добавить Английский 54 сотрудника Все 54 активно 0 отключено Вы выбр…" at bounding box center [230, 121] width 460 height 205
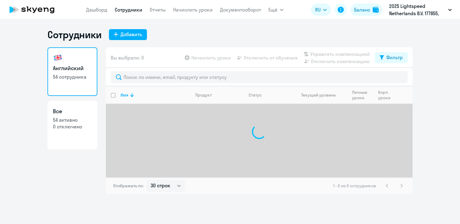
select select "30"
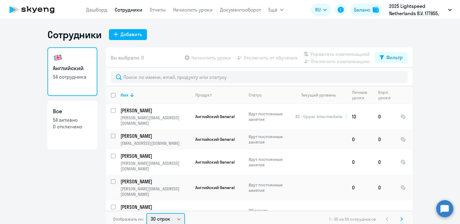
click at [172, 219] on select "30 строк 50 строк 100 строк" at bounding box center [165, 219] width 39 height 12
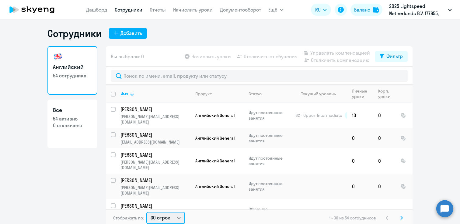
select select "100"
click at [146, 212] on select "30 строк 50 строк 100 строк" at bounding box center [165, 218] width 39 height 12
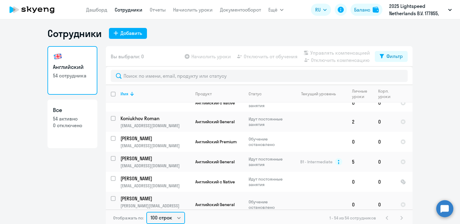
scroll to position [998, 0]
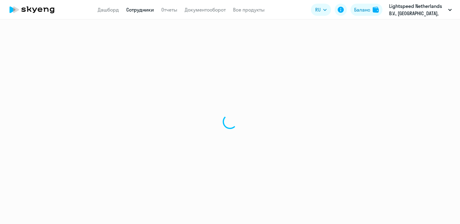
select select "30"
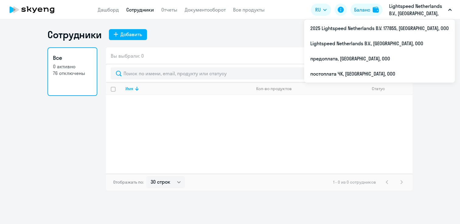
click at [417, 12] on p "Lightspeed Netherlands B.V., [GEOGRAPHIC_DATA], ООО" at bounding box center [417, 9] width 57 height 15
click at [403, 13] on p "Lightspeed Netherlands B.V., [GEOGRAPHIC_DATA], ООО" at bounding box center [417, 9] width 57 height 15
click at [401, 15] on p "Lightspeed Netherlands B.V., [GEOGRAPHIC_DATA], ООО" at bounding box center [417, 9] width 57 height 15
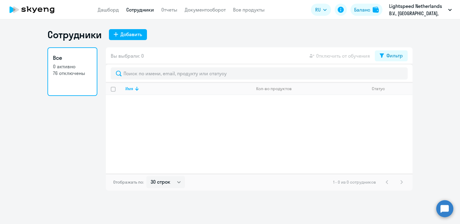
click at [452, 9] on button "Lightspeed Netherlands B.V., [GEOGRAPHIC_DATA], ООО" at bounding box center [420, 9] width 69 height 15
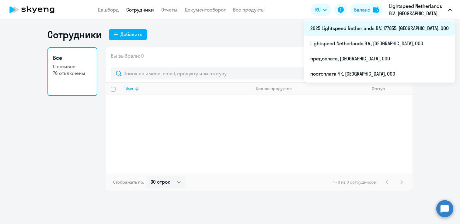
click at [442, 26] on li "2025 Lightspeed Netherlands B.V. 177855, [GEOGRAPHIC_DATA], ООО" at bounding box center [379, 28] width 151 height 15
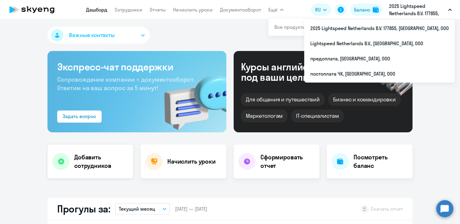
select select "30"
click at [130, 10] on link "Сотрудники" at bounding box center [129, 10] width 28 height 6
select select "30"
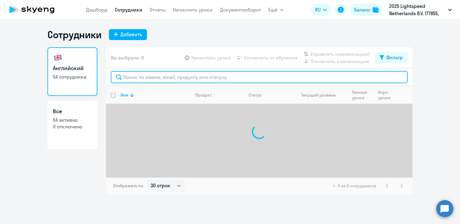
click at [154, 74] on input "text" at bounding box center [259, 77] width 297 height 12
type input "o"
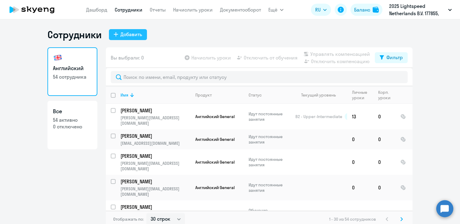
click at [131, 33] on div "Добавить" at bounding box center [131, 34] width 22 height 7
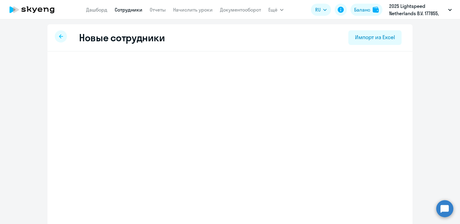
select select "english_adult_not_native_speaker"
select select "4"
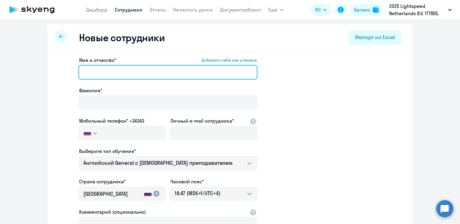
click at [114, 71] on input "Имя и отчество* Добавить себя как ученика" at bounding box center [167, 72] width 179 height 15
paste input "[PERSON_NAME]"
click at [114, 70] on input "[PERSON_NAME]" at bounding box center [167, 72] width 179 height 15
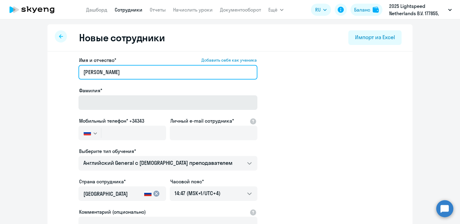
type input "Anastasia"
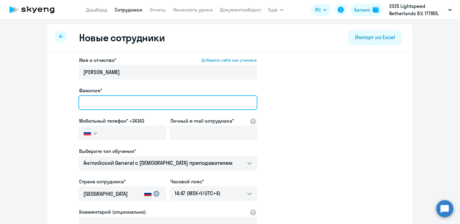
click at [107, 99] on input "Фамилия*" at bounding box center [167, 102] width 179 height 15
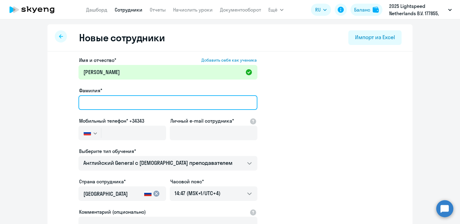
paste input "Orlova"
type input "Orlova"
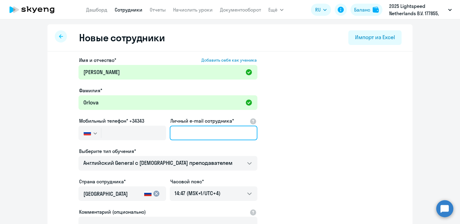
click at [194, 130] on input "Личный e-mail сотрудника*" at bounding box center [214, 133] width 88 height 15
paste input "[PERSON_NAME][EMAIL_ADDRESS][DOMAIN_NAME]"
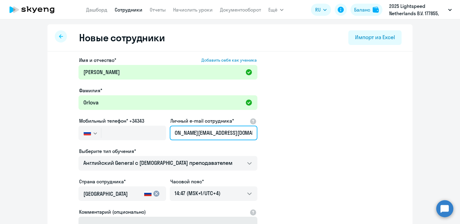
type input "[PERSON_NAME][EMAIL_ADDRESS][DOMAIN_NAME]"
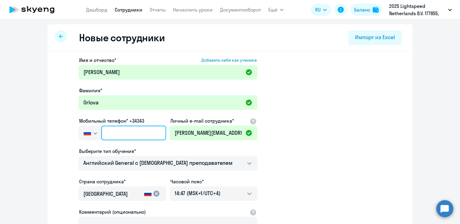
click at [116, 133] on input "text" at bounding box center [133, 133] width 65 height 15
paste input "+995 (591) 926-570"
type input "+995 (591) 926-570"
click at [343, 173] on app-new-student-form "Имя и отчество* Добавить себя как ученика Anastasia Фамилия* Orlova Мобильный т…" at bounding box center [229, 165] width 345 height 217
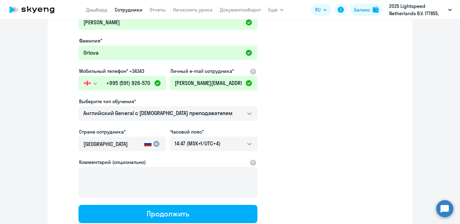
scroll to position [94, 0]
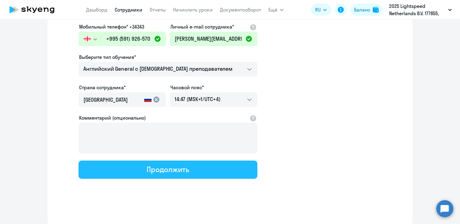
click at [197, 171] on button "Продолжить" at bounding box center [167, 170] width 179 height 18
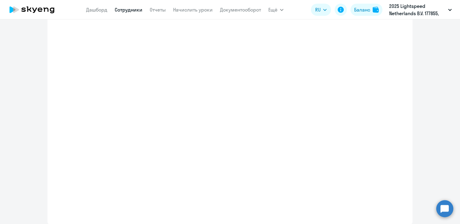
scroll to position [129, 0]
select select "english_adult_not_native_speaker"
select select "4"
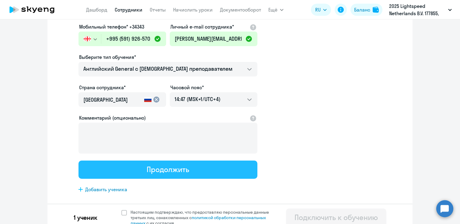
scroll to position [0, 0]
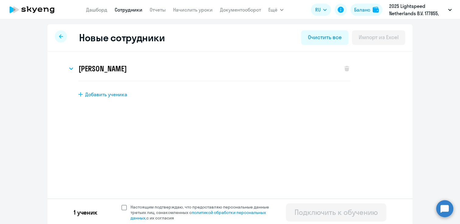
click at [123, 207] on span at bounding box center [123, 207] width 5 height 5
click at [121, 205] on input "Настоящим подтверждаю, что предоставляю персональные данные третьих лиц, ознако…" at bounding box center [121, 204] width 0 height 0
checkbox input "true"
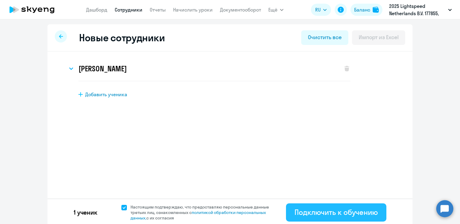
click at [349, 214] on div "Подключить к обучению" at bounding box center [335, 213] width 83 height 10
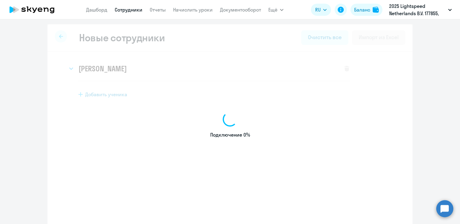
select select "english_adult_not_native_speaker"
select select "4"
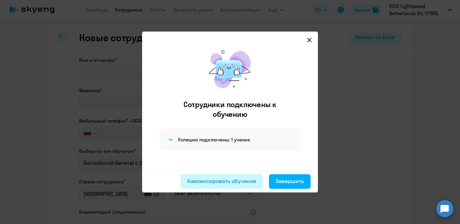
click at [243, 179] on div "Компенсировать обучение" at bounding box center [221, 182] width 69 height 8
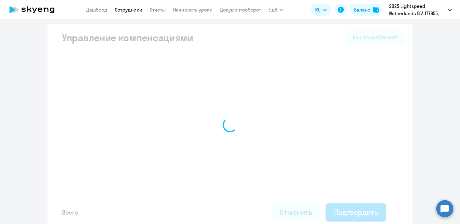
select select "MONTHLY"
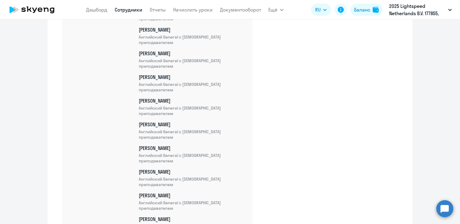
scroll to position [764, 0]
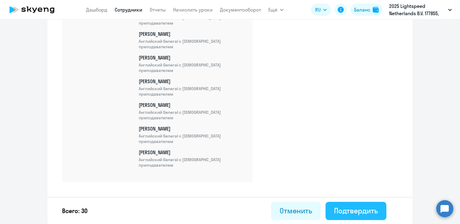
click at [351, 209] on div "Подтвердить" at bounding box center [356, 211] width 44 height 10
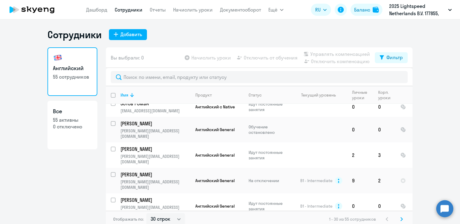
scroll to position [4, 0]
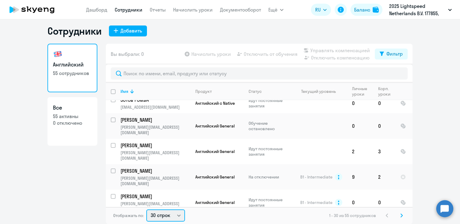
click at [182, 217] on select "30 строк 50 строк 100 строк" at bounding box center [165, 216] width 39 height 12
select select "100"
click at [146, 210] on select "30 строк 50 строк 100 строк" at bounding box center [165, 216] width 39 height 12
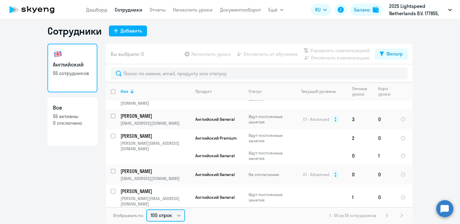
scroll to position [698, 0]
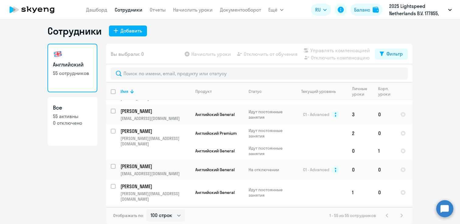
checkbox input "true"
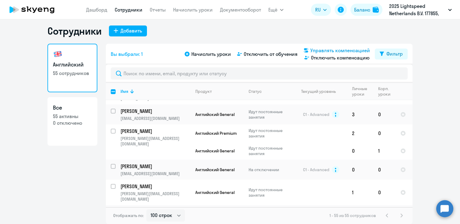
click at [335, 51] on span "Управлять компенсацией" at bounding box center [340, 50] width 60 height 7
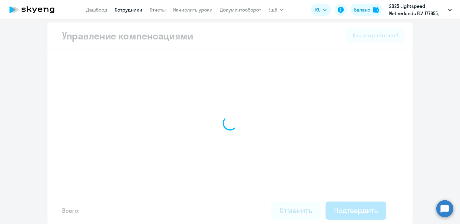
scroll to position [2, 0]
select select "MONTHLY"
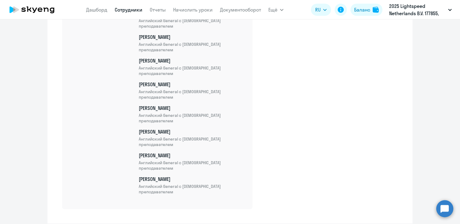
scroll to position [764, 0]
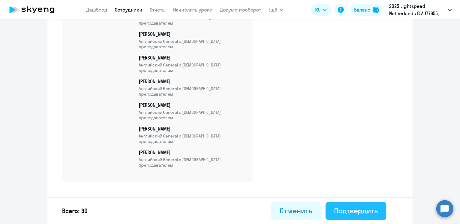
click at [345, 216] on button "Подтвердить" at bounding box center [355, 211] width 61 height 18
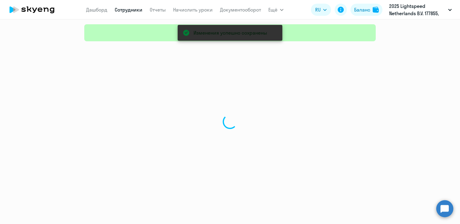
select select "30"
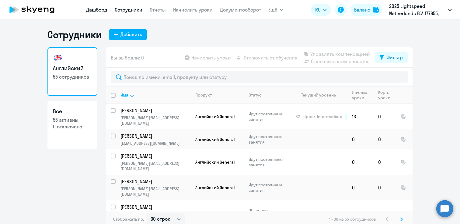
click at [97, 8] on link "Дашборд" at bounding box center [96, 10] width 21 height 6
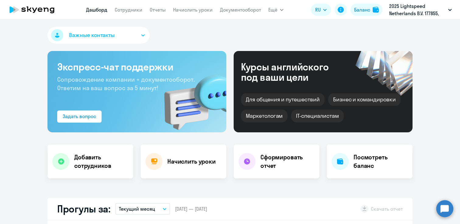
select select "30"
click at [123, 5] on nav "Дашборд Сотрудники Отчеты Начислить уроки Документооборот" at bounding box center [173, 10] width 175 height 12
click at [123, 10] on link "Сотрудники" at bounding box center [129, 10] width 28 height 6
select select "30"
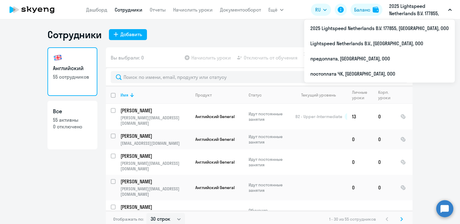
click at [193, 33] on div "Сотрудники Добавить" at bounding box center [229, 35] width 365 height 12
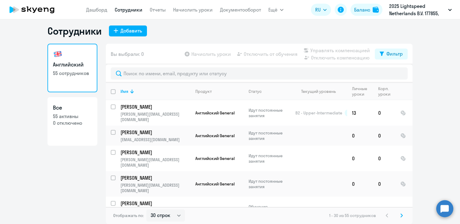
click at [40, 10] on icon at bounding box center [32, 9] width 54 height 15
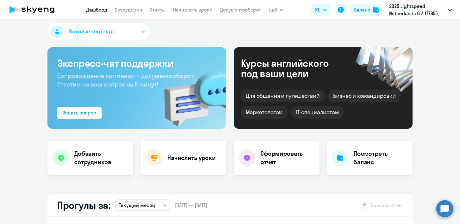
select select "30"
click at [136, 12] on link "Сотрудники" at bounding box center [129, 10] width 28 height 6
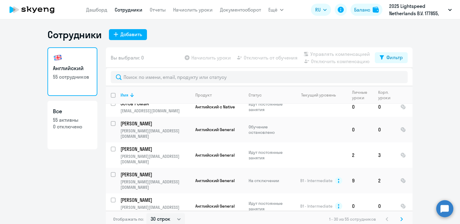
scroll to position [4, 0]
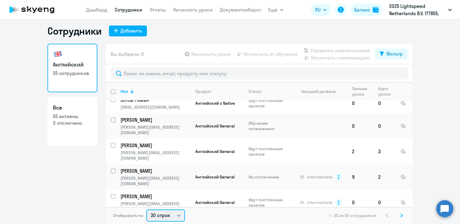
click at [163, 215] on select "30 строк 50 строк 100 строк" at bounding box center [165, 216] width 39 height 12
select select "100"
click at [146, 210] on select "30 строк 50 строк 100 строк" at bounding box center [165, 216] width 39 height 12
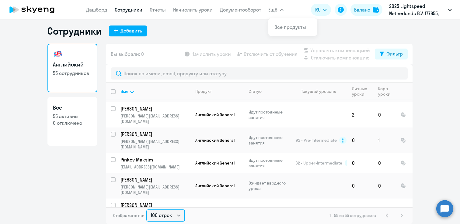
scroll to position [822, 0]
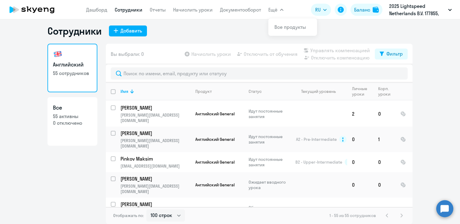
checkbox input "true"
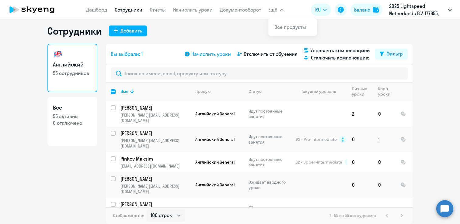
click at [209, 56] on span "Начислить уроки" at bounding box center [211, 53] width 40 height 7
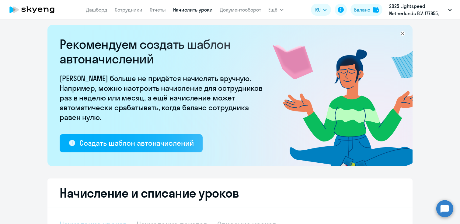
select select "10"
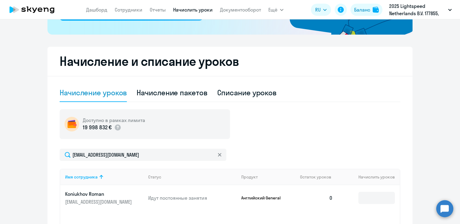
scroll to position [136, 0]
click at [370, 199] on input at bounding box center [376, 198] width 36 height 12
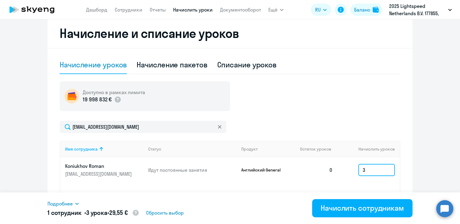
scroll to position [183, 0]
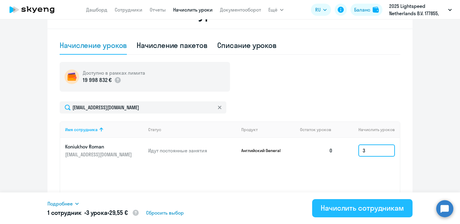
type input "3"
click at [361, 210] on div "Начислить сотрудникам" at bounding box center [361, 208] width 83 height 10
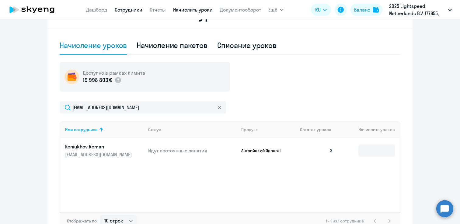
click at [128, 8] on link "Сотрудники" at bounding box center [129, 10] width 28 height 6
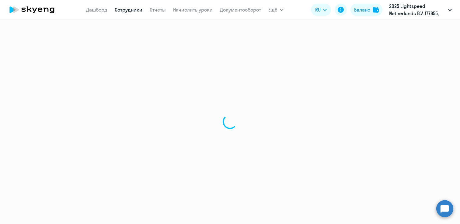
select select "30"
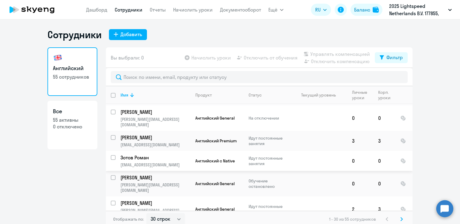
scroll to position [490, 0]
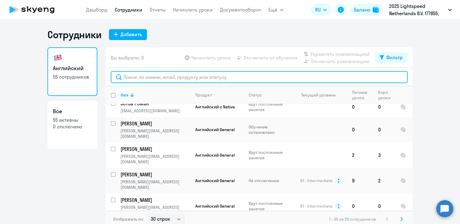
click at [171, 80] on input "text" at bounding box center [259, 77] width 297 height 12
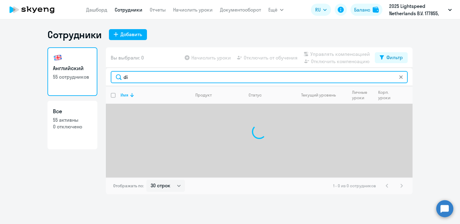
type input "d"
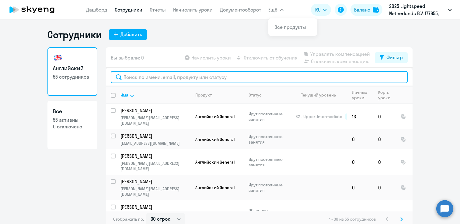
click at [185, 80] on input "text" at bounding box center [259, 77] width 297 height 12
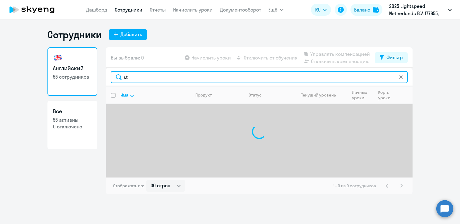
type input "s"
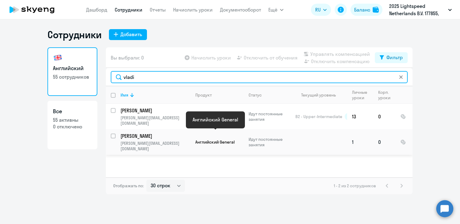
type input "vladi"
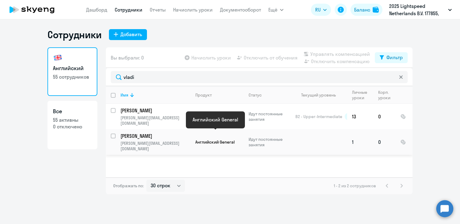
click at [202, 140] on span "Английский General" at bounding box center [214, 142] width 39 height 5
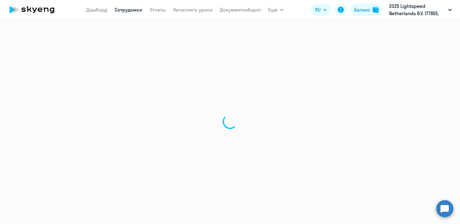
select select "english"
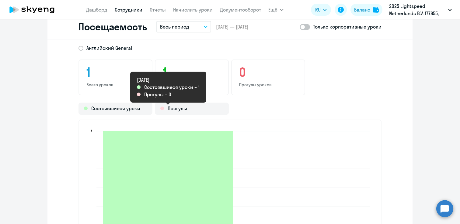
scroll to position [638, 0]
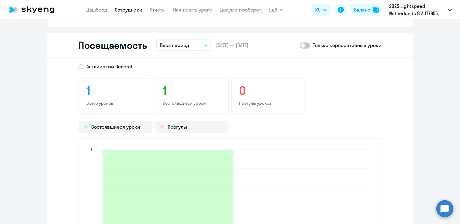
click at [307, 44] on span at bounding box center [305, 46] width 10 height 6
click at [300, 45] on input "checkbox" at bounding box center [299, 45] width 0 height 0
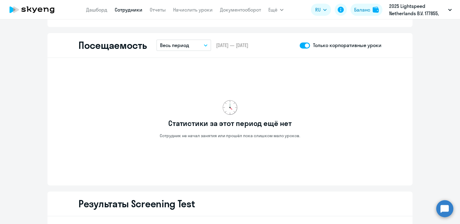
click at [307, 44] on span at bounding box center [305, 46] width 10 height 6
click at [300, 45] on input "checkbox" at bounding box center [299, 45] width 0 height 0
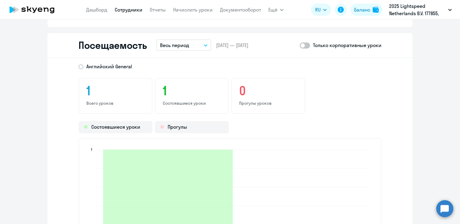
click at [167, 45] on p "Весь период" at bounding box center [174, 45] width 29 height 7
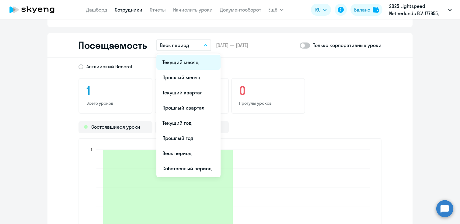
click at [178, 63] on li "Текущий месяц" at bounding box center [188, 62] width 64 height 15
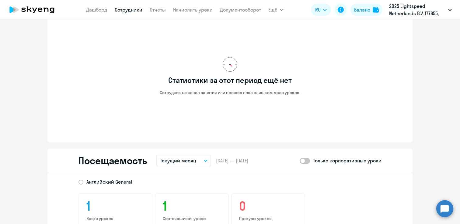
scroll to position [516, 0]
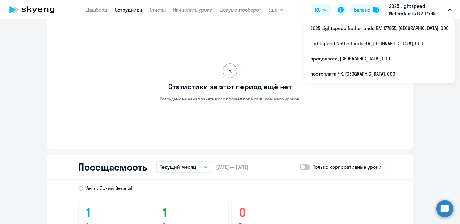
click at [413, 13] on p "2025 Lightspeed Netherlands B.V. 177855, [GEOGRAPHIC_DATA], ООО" at bounding box center [417, 9] width 57 height 15
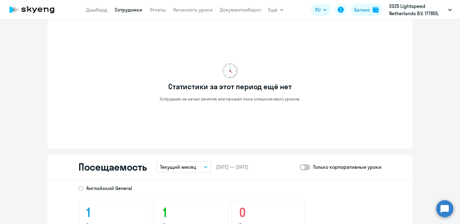
click at [302, 167] on span at bounding box center [305, 167] width 10 height 6
click at [300, 167] on input "checkbox" at bounding box center [299, 167] width 0 height 0
click at [307, 167] on span at bounding box center [305, 167] width 10 height 6
click at [300, 167] on input "checkbox" at bounding box center [299, 167] width 0 height 0
checkbox input "false"
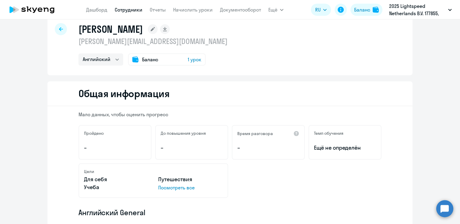
scroll to position [0, 0]
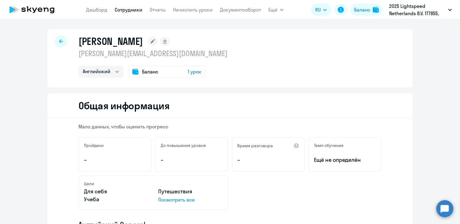
drag, startPoint x: 79, startPoint y: 40, endPoint x: 154, endPoint y: 43, distance: 75.1
click at [143, 43] on h1 "Stasenko Vladimir" at bounding box center [110, 41] width 64 height 12
copy h1 "Stasenko Vladimir"
click at [445, 211] on circle at bounding box center [444, 208] width 17 height 17
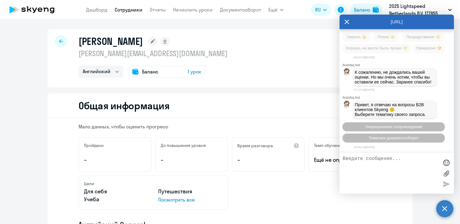
scroll to position [3126, 0]
paste textarea "Stasenko Vladimir"
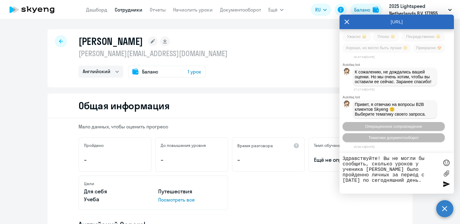
click at [362, 178] on textarea "Здравствуйте! Вы не могли бы сообщить, сколько уроков у ученика Stasenko Vladim…" at bounding box center [390, 173] width 96 height 35
click at [431, 181] on textarea "Здравствуйте! Вы не могли бы сообщить, сколько уроков у ученика Stasenko Vladim…" at bounding box center [390, 173] width 96 height 35
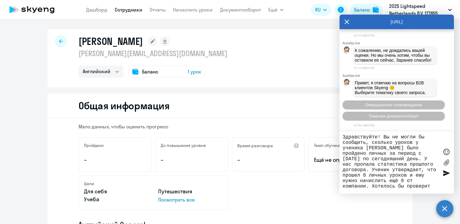
type textarea "Здравствуйте! Вы не могли бы сообщить, сколько уроков у ученика Stasenko Vladim…"
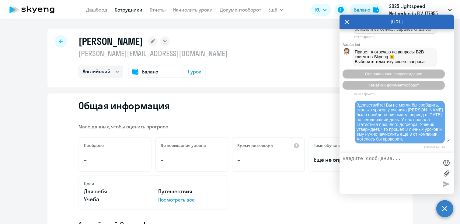
scroll to position [3231, 0]
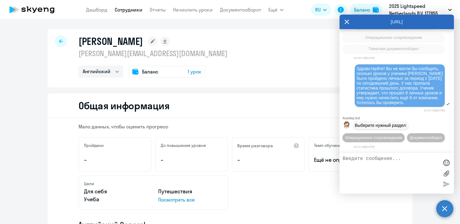
click at [356, 64] on div "Здравствуйте! Вы не могли бы сообщить, сколько уроков у ученика Stasenko Vladim…" at bounding box center [400, 85] width 90 height 43
drag, startPoint x: 357, startPoint y: 54, endPoint x: 440, endPoint y: 91, distance: 91.3
click at [441, 91] on div "Здравствуйте! Вы не могли бы сообщить, сколько уроков у ученика Stasenko Vladim…" at bounding box center [399, 85] width 86 height 39
copy span "Здравствуйте! Вы не могли бы сообщить, сколько уроков у ученика Stasenko Vladim…"
click at [404, 133] on button "Операционное сопровождение" at bounding box center [373, 137] width 62 height 9
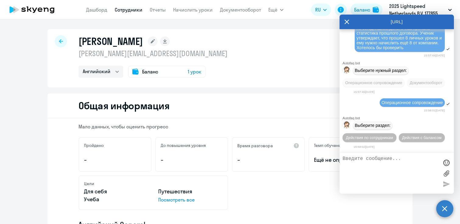
scroll to position [3288, 0]
click at [377, 138] on span "Действия по сотрудникам" at bounding box center [369, 138] width 47 height 5
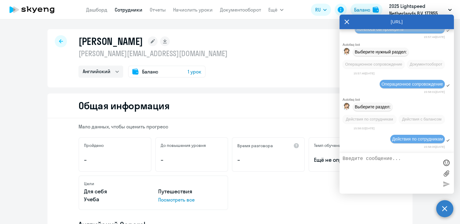
scroll to position [3368, 0]
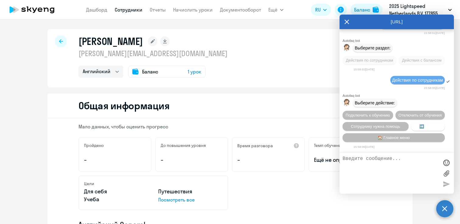
click at [430, 122] on button "➡️ Назад" at bounding box center [428, 126] width 34 height 9
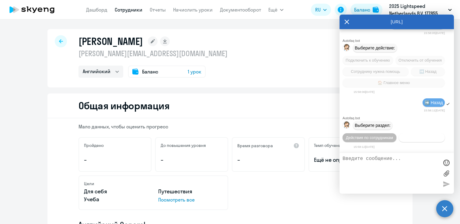
scroll to position [3426, 0]
click at [418, 136] on span "Действия с балансом" at bounding box center [422, 138] width 40 height 5
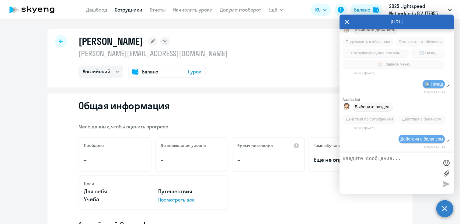
scroll to position [3495, 0]
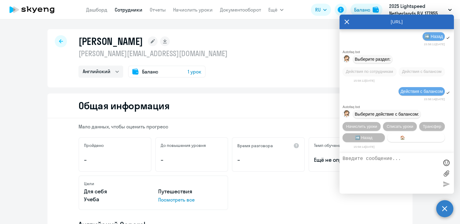
click at [404, 137] on span "🏠 Главное меню" at bounding box center [416, 138] width 32 height 5
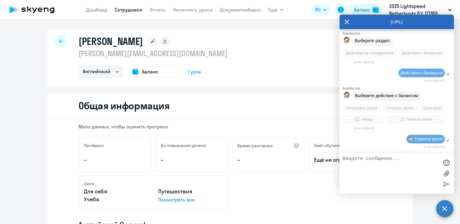
scroll to position [3552, 0]
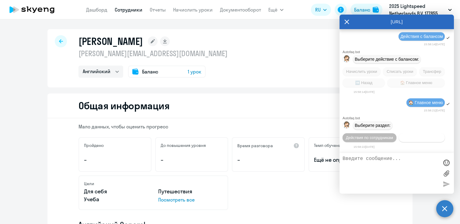
click at [404, 137] on span "Действия с балансом" at bounding box center [422, 138] width 40 height 5
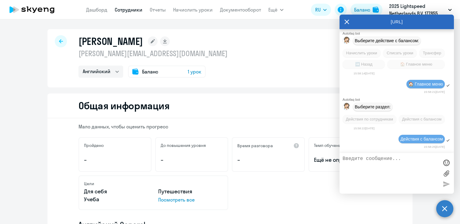
scroll to position [3621, 0]
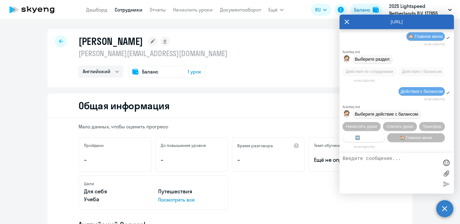
click at [360, 137] on span "➡️ Назад" at bounding box center [363, 138] width 17 height 5
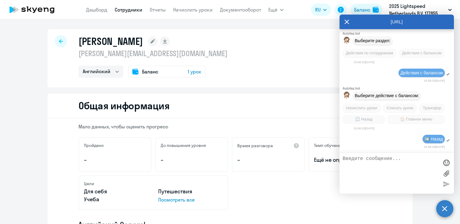
scroll to position [3679, 0]
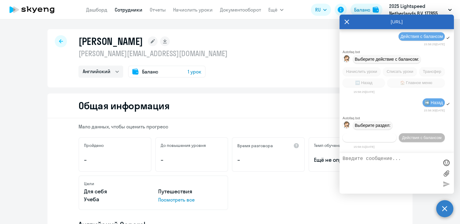
click at [360, 140] on button "Действия по сотрудникам" at bounding box center [369, 137] width 54 height 9
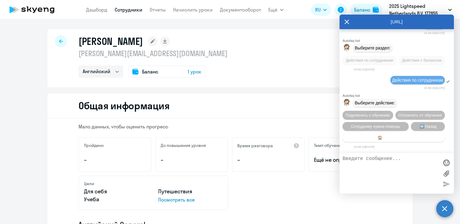
scroll to position [3759, 0]
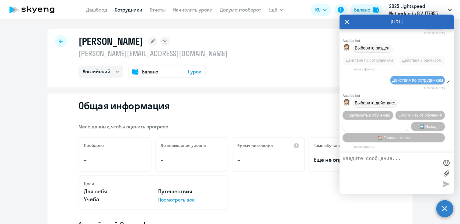
click at [356, 126] on span "Сотруднику нужна помощь" at bounding box center [375, 126] width 49 height 5
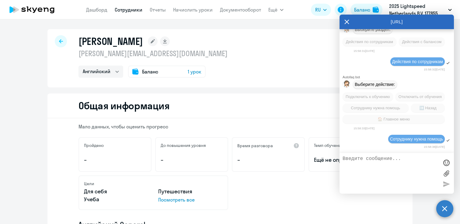
scroll to position [3974, 0]
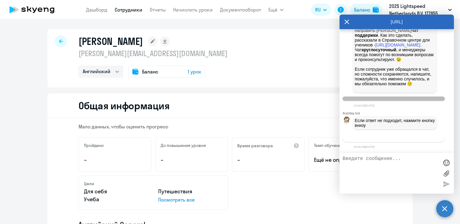
click at [357, 136] on button "Связаться с менеджером" at bounding box center [393, 137] width 102 height 9
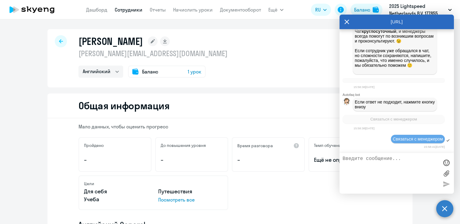
scroll to position [3994, 0]
click at [356, 162] on textarea at bounding box center [390, 173] width 96 height 35
paste textarea "Здравствуйте! Вы не могли бы сообщить, сколько уроков у ученика Stasenko Vladim…"
type textarea "Здравствуйте! Вы не могли бы сообщить, сколько уроков у ученика Stasenko Vladim…"
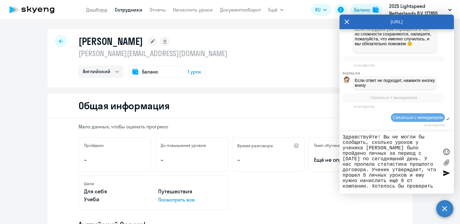
drag, startPoint x: 342, startPoint y: 136, endPoint x: 455, endPoint y: 204, distance: 131.5
click at [455, 204] on body "Дашборд Сотрудники Отчеты Начислить уроки Документооборот Ещё Все продукты Дашб…" at bounding box center [230, 112] width 460 height 224
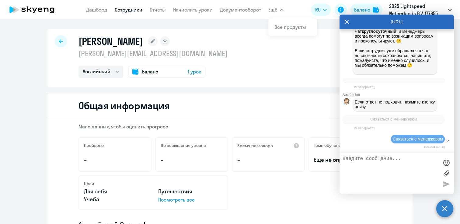
click at [362, 167] on textarea at bounding box center [390, 173] width 96 height 35
paste textarea "Здравствуйте! Вы не могли бы сообщить, сколько уроков у ученика Stasenko Vladim…"
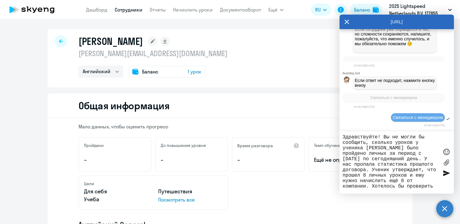
type textarea "Здравствуйте! Вы не могли бы сообщить, сколько уроков у ученика Stasenko Vladim…"
click at [445, 172] on div at bounding box center [445, 173] width 9 height 9
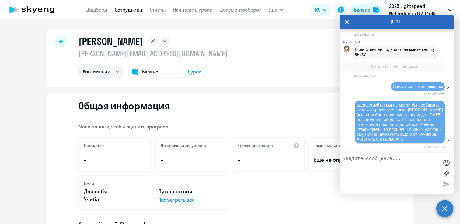
scroll to position [4049, 0]
click at [279, 69] on div "Stasenko Vladimir vladimir.stasenko@lightspeedhq.com Английский Баланс 1 урок" at bounding box center [229, 58] width 365 height 58
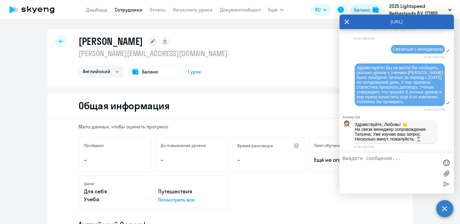
scroll to position [4089, 0]
click at [379, 168] on textarea at bounding box center [390, 173] width 96 height 35
click at [403, 162] on textarea at bounding box center [390, 173] width 96 height 35
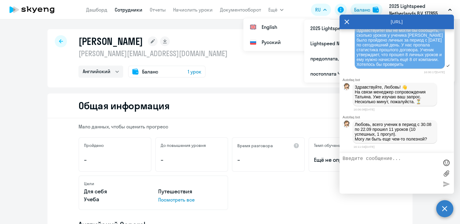
scroll to position [4129, 0]
click at [371, 161] on textarea at bounding box center [390, 173] width 96 height 35
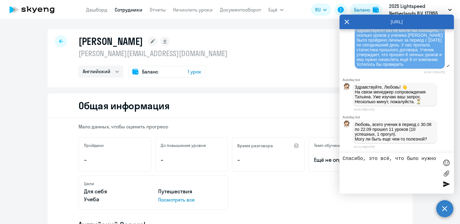
type textarea "Спасибо, это всё, что было нужно!"
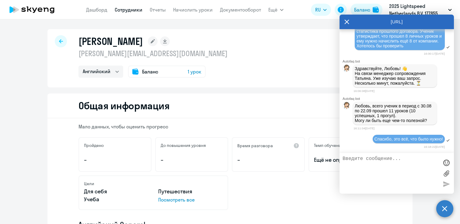
click at [239, 103] on div "Общая информация" at bounding box center [229, 106] width 365 height 25
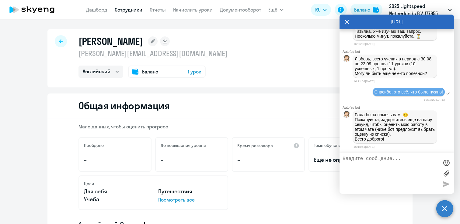
scroll to position [4198, 0]
click at [345, 20] on icon at bounding box center [346, 22] width 5 height 15
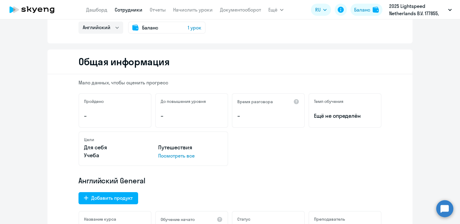
scroll to position [0, 0]
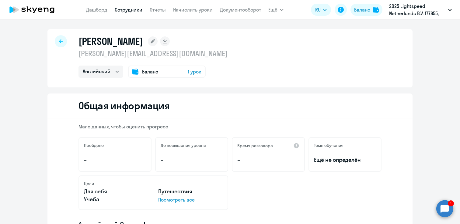
click at [191, 75] on span "1 урок" at bounding box center [195, 71] width 14 height 7
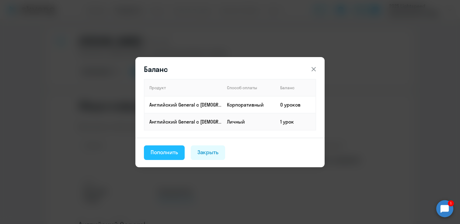
click at [162, 155] on div "Пополнить" at bounding box center [164, 153] width 27 height 8
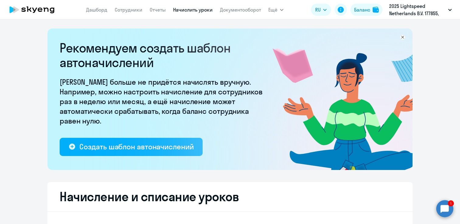
select select "10"
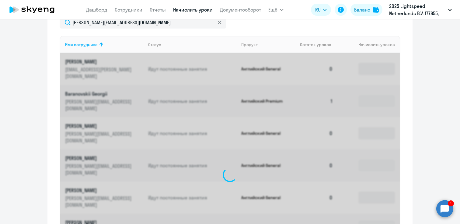
scroll to position [223, 0]
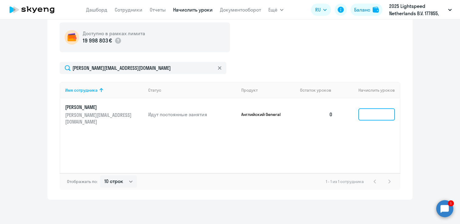
click at [389, 109] on input at bounding box center [376, 115] width 36 height 12
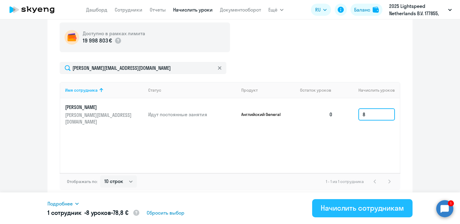
type input "8"
click at [331, 210] on div "Начислить сотрудникам" at bounding box center [361, 208] width 83 height 10
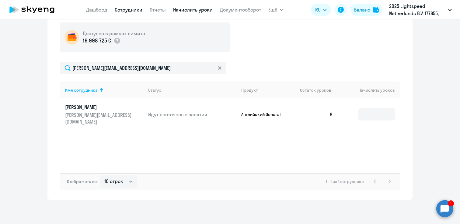
click at [130, 10] on link "Сотрудники" at bounding box center [129, 10] width 28 height 6
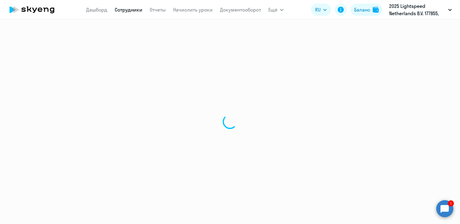
select select "30"
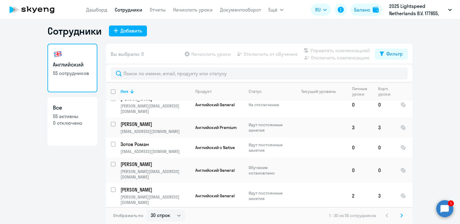
scroll to position [490, 0]
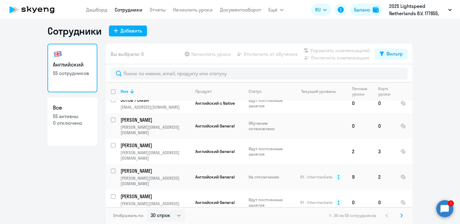
drag, startPoint x: 166, startPoint y: 203, endPoint x: 119, endPoint y: 201, distance: 46.5
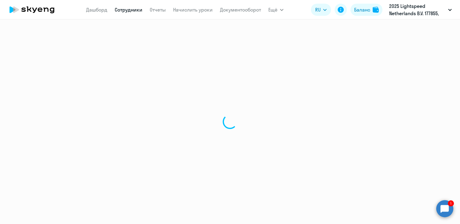
select select "english"
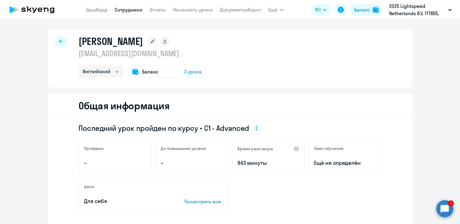
drag, startPoint x: 154, startPoint y: 57, endPoint x: 76, endPoint y: 56, distance: 78.2
click at [76, 56] on div "Алексей ya-udaril2013@ya.ru Английский Баланс 3 урока" at bounding box center [229, 58] width 365 height 58
click at [88, 10] on link "Дашборд" at bounding box center [96, 10] width 21 height 6
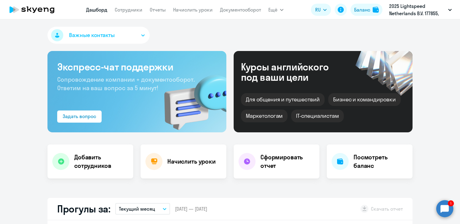
click at [124, 14] on nav "Дашборд Сотрудники Отчеты Начислить уроки Документооборот" at bounding box center [173, 10] width 175 height 12
click at [124, 10] on link "Сотрудники" at bounding box center [129, 10] width 28 height 6
select select "30"
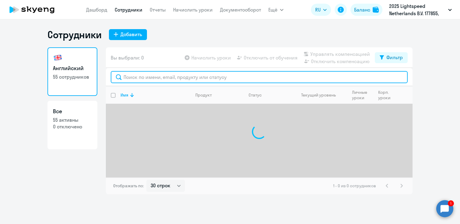
click at [158, 78] on input "text" at bounding box center [259, 77] width 297 height 12
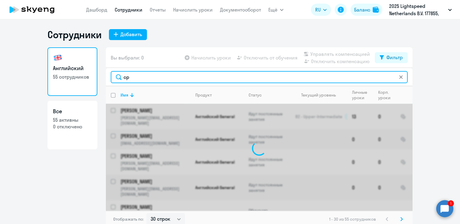
type input "с"
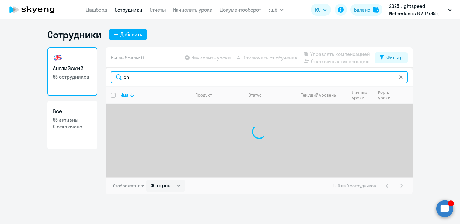
type input "c"
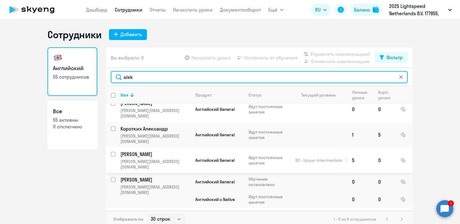
scroll to position [4, 0]
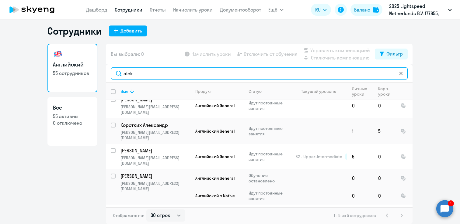
type input "alek"
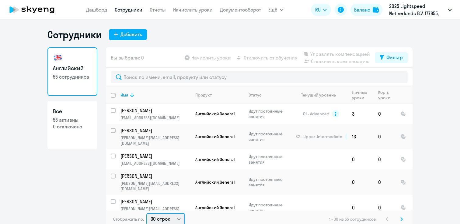
click at [162, 218] on select "30 строк 50 строк 100 строк" at bounding box center [165, 219] width 39 height 12
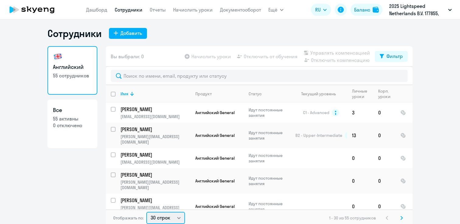
select select "100"
click at [146, 212] on select "30 строк 50 строк 100 строк" at bounding box center [165, 218] width 39 height 12
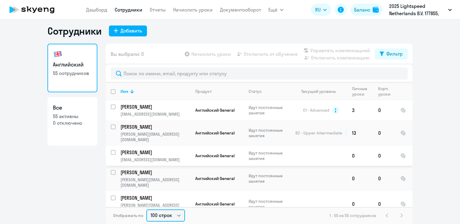
scroll to position [0, 0]
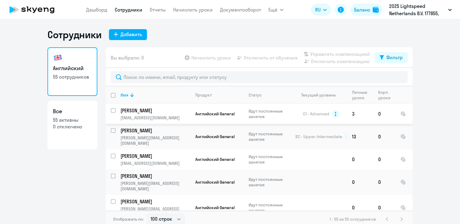
click at [113, 110] on input "select row 14834211" at bounding box center [117, 114] width 12 height 12
checkbox input "true"
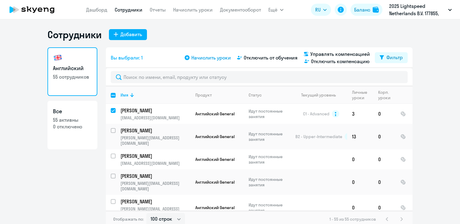
click at [218, 57] on span "Начислить уроки" at bounding box center [211, 57] width 40 height 7
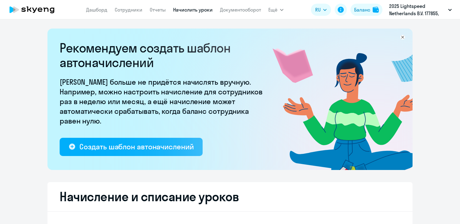
select select "10"
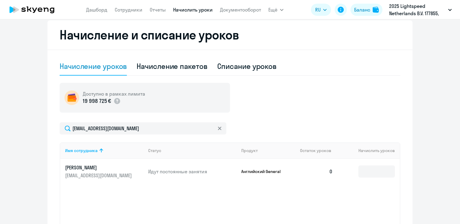
scroll to position [163, 0]
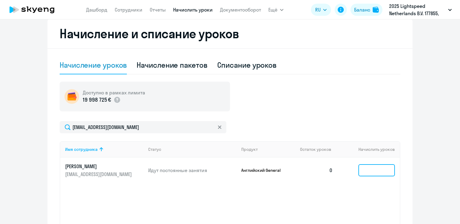
click at [369, 170] on input at bounding box center [376, 170] width 36 height 12
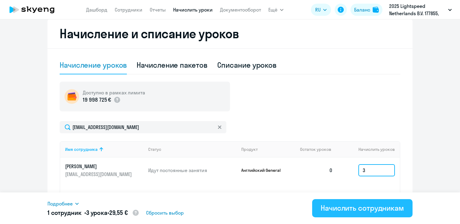
type input "3"
click at [365, 210] on div "Начислить сотрудникам" at bounding box center [361, 208] width 83 height 10
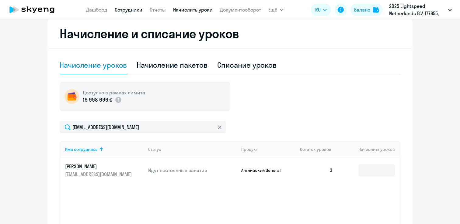
click at [128, 9] on link "Сотрудники" at bounding box center [129, 10] width 28 height 6
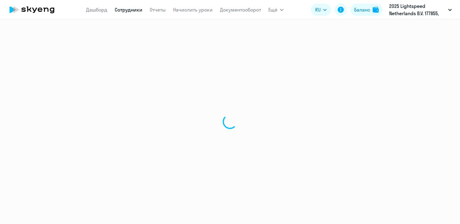
select select "30"
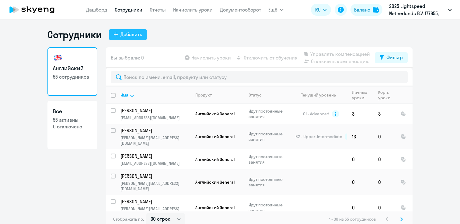
click at [140, 36] on div "Добавить" at bounding box center [131, 34] width 22 height 7
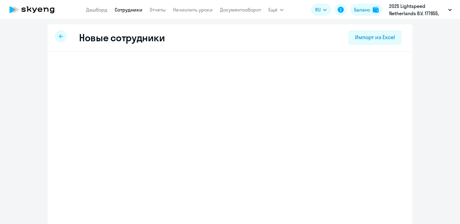
select select "english_adult_not_native_speaker"
select select "4"
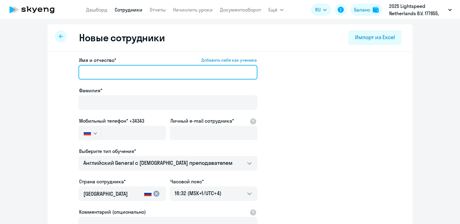
click at [152, 74] on input "Имя и отчество* Добавить себя как ученика" at bounding box center [167, 72] width 179 height 15
paste input "[PERSON_NAME]"
click at [107, 72] on input "[PERSON_NAME]" at bounding box center [167, 72] width 179 height 15
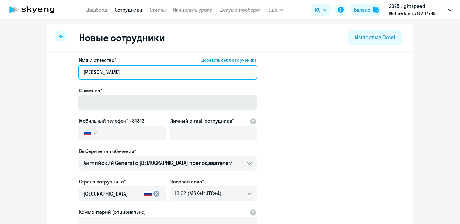
type input "[PERSON_NAME]"
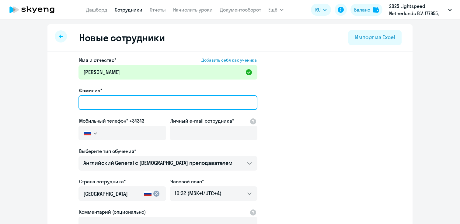
click at [88, 102] on input "Фамилия*" at bounding box center [167, 102] width 179 height 15
paste input "Kazachek"
type input "Kazachek"
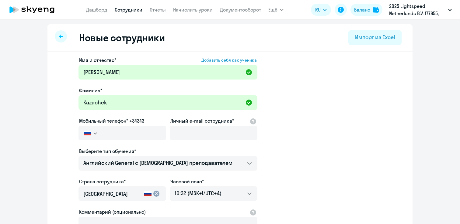
click at [361, 139] on app-new-student-form "Имя и отчество* Добавить себя как ученика [PERSON_NAME]* Kazachek Мобильный тел…" at bounding box center [229, 165] width 345 height 217
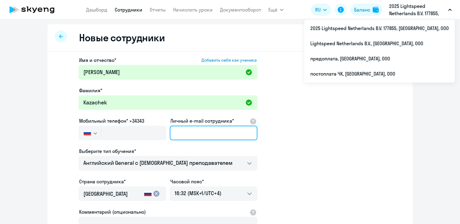
click at [173, 133] on input "Личный e-mail сотрудника*" at bounding box center [214, 133] width 88 height 15
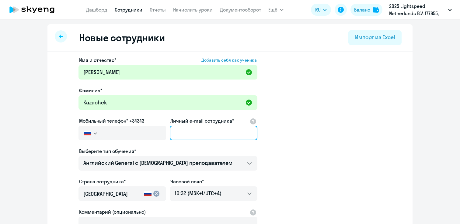
paste input "[PERSON_NAME][EMAIL_ADDRESS][DOMAIN_NAME]"
type input "[PERSON_NAME][EMAIL_ADDRESS][DOMAIN_NAME]"
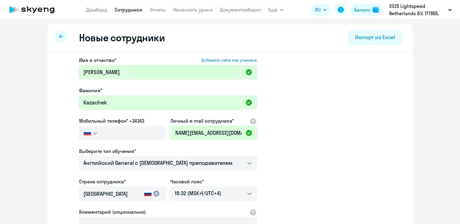
scroll to position [0, 0]
click at [311, 150] on app-new-student-form "Имя и отчество* Добавить себя как ученика [PERSON_NAME]* Kazachek Мобильный тел…" at bounding box center [229, 165] width 345 height 217
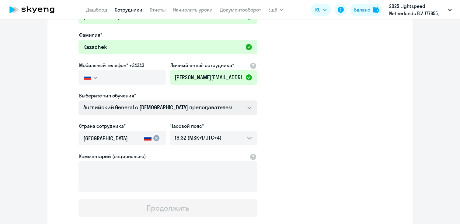
scroll to position [54, 0]
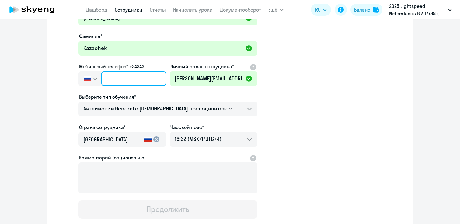
click at [119, 81] on input "text" at bounding box center [133, 78] width 65 height 15
paste input "[PHONE_NUMBER]"
type input "[PHONE_NUMBER]"
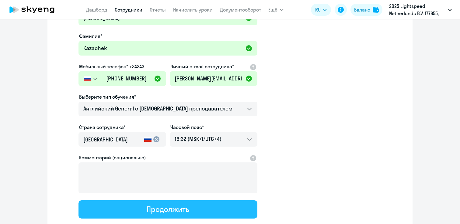
click at [171, 209] on div "Продолжить" at bounding box center [168, 210] width 42 height 10
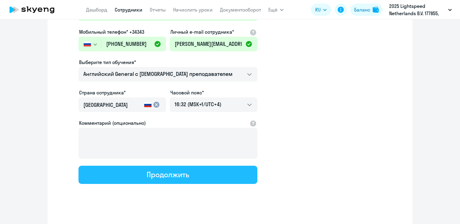
select select "english_adult_not_native_speaker"
select select "4"
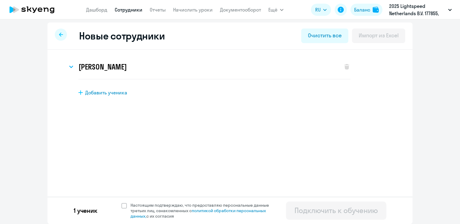
scroll to position [2, 0]
click at [140, 209] on span "Настоящим подтверждаю, что предоставляю персональные данные третьих лиц, ознако…" at bounding box center [203, 211] width 146 height 16
click at [121, 203] on input "Настоящим подтверждаю, что предоставляю персональные данные третьих лиц, ознако…" at bounding box center [121, 203] width 0 height 0
checkbox input "true"
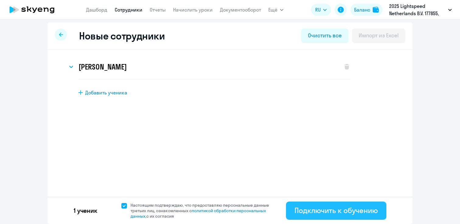
click at [319, 209] on div "Подключить к обучению" at bounding box center [335, 211] width 83 height 10
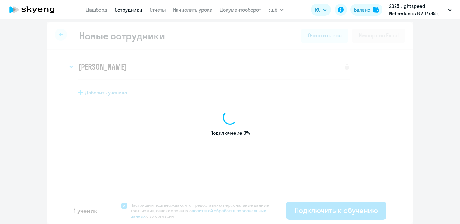
select select "english_adult_not_native_speaker"
select select "4"
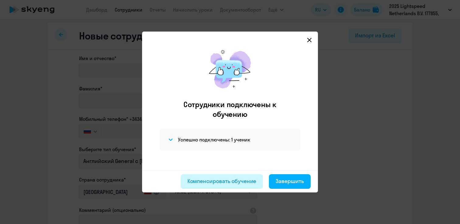
click at [211, 182] on div "Компенсировать обучение" at bounding box center [221, 182] width 69 height 8
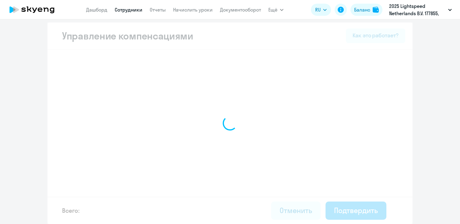
select select "MONTHLY"
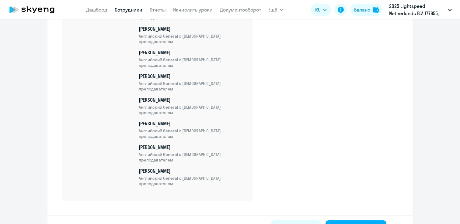
scroll to position [1428, 0]
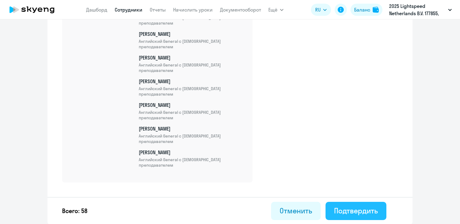
click at [368, 214] on div "Подтвердить" at bounding box center [356, 211] width 44 height 10
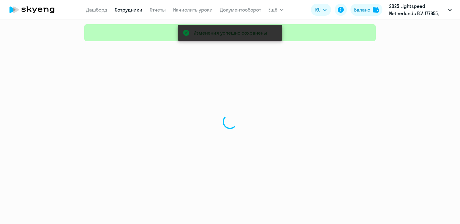
select select "30"
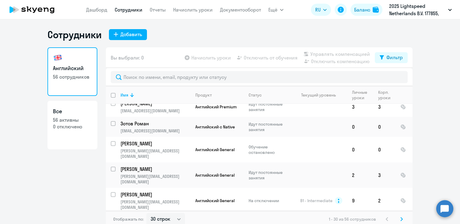
scroll to position [4, 0]
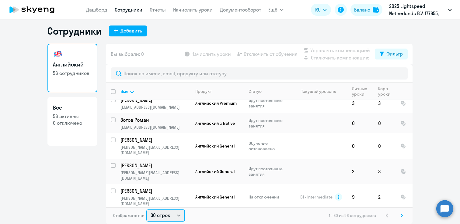
click at [164, 217] on select "30 строк 50 строк 100 строк" at bounding box center [165, 216] width 39 height 12
select select "100"
click at [146, 210] on select "30 строк 50 строк 100 строк" at bounding box center [165, 216] width 39 height 12
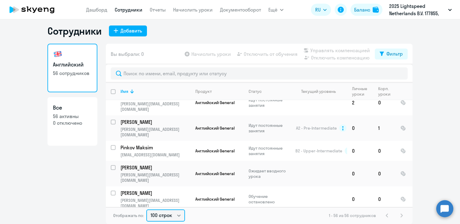
scroll to position [836, 0]
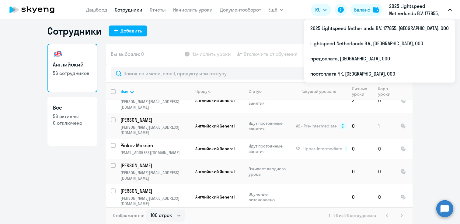
click at [410, 10] on p "2025 Lightspeed Netherlands B.V. 177855, [GEOGRAPHIC_DATA], ООО" at bounding box center [417, 9] width 57 height 15
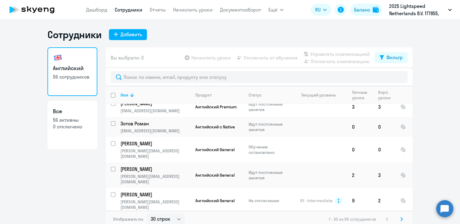
scroll to position [4, 0]
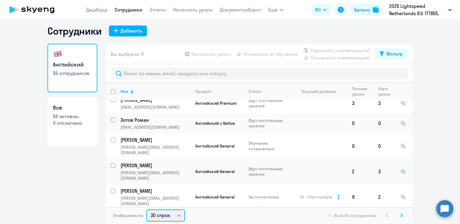
click at [160, 218] on select "30 строк 50 строк 100 строк" at bounding box center [165, 216] width 39 height 12
select select "100"
click at [146, 210] on select "30 строк 50 строк 100 строк" at bounding box center [165, 216] width 39 height 12
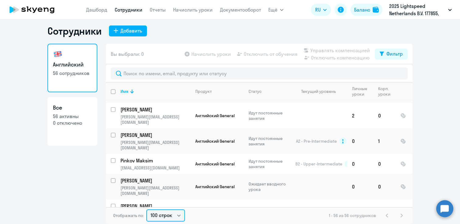
scroll to position [823, 0]
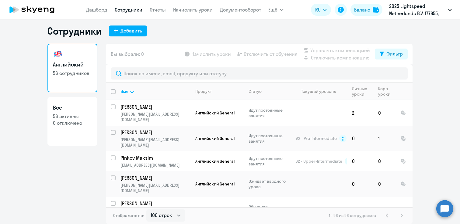
checkbox input "true"
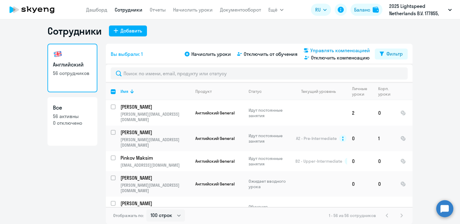
click at [331, 49] on span "Управлять компенсацией" at bounding box center [340, 50] width 60 height 7
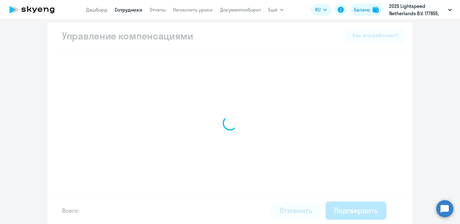
scroll to position [2, 0]
select select "MONTHLY"
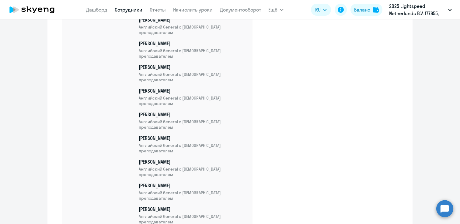
scroll to position [1354, 0]
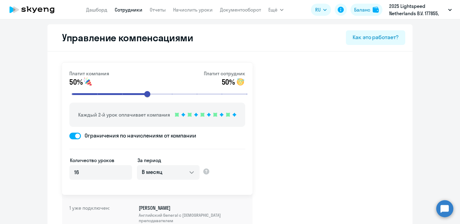
select select "30"
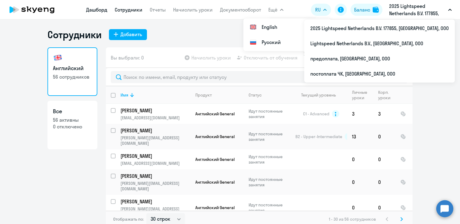
click at [101, 10] on link "Дашборд" at bounding box center [96, 10] width 21 height 6
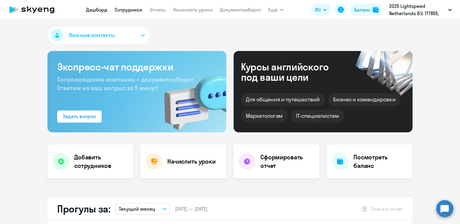
click at [134, 11] on link "Сотрудники" at bounding box center [129, 10] width 28 height 6
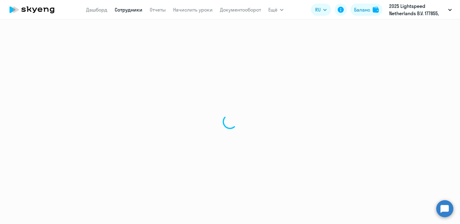
select select "30"
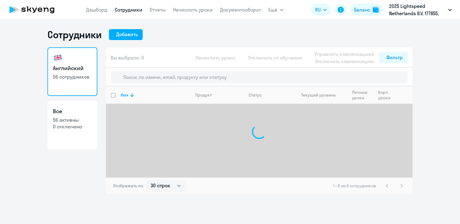
select select "30"
